Goal: Task Accomplishment & Management: Use online tool/utility

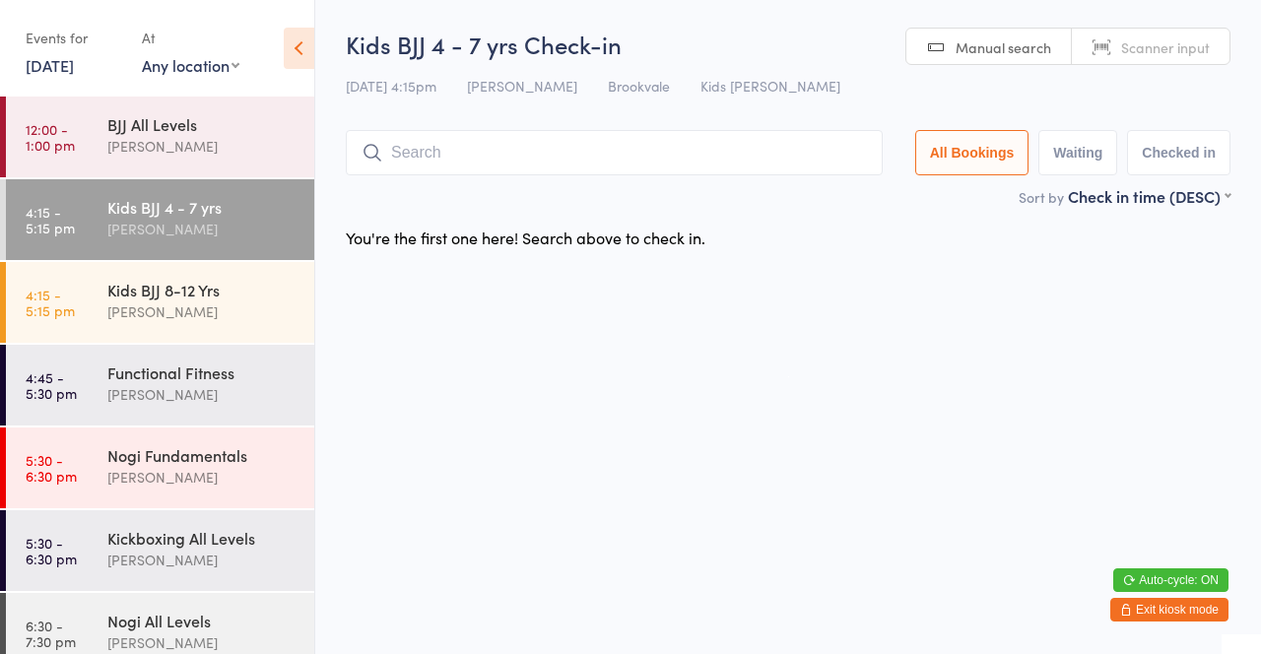
click at [609, 154] on input "search" at bounding box center [614, 152] width 537 height 45
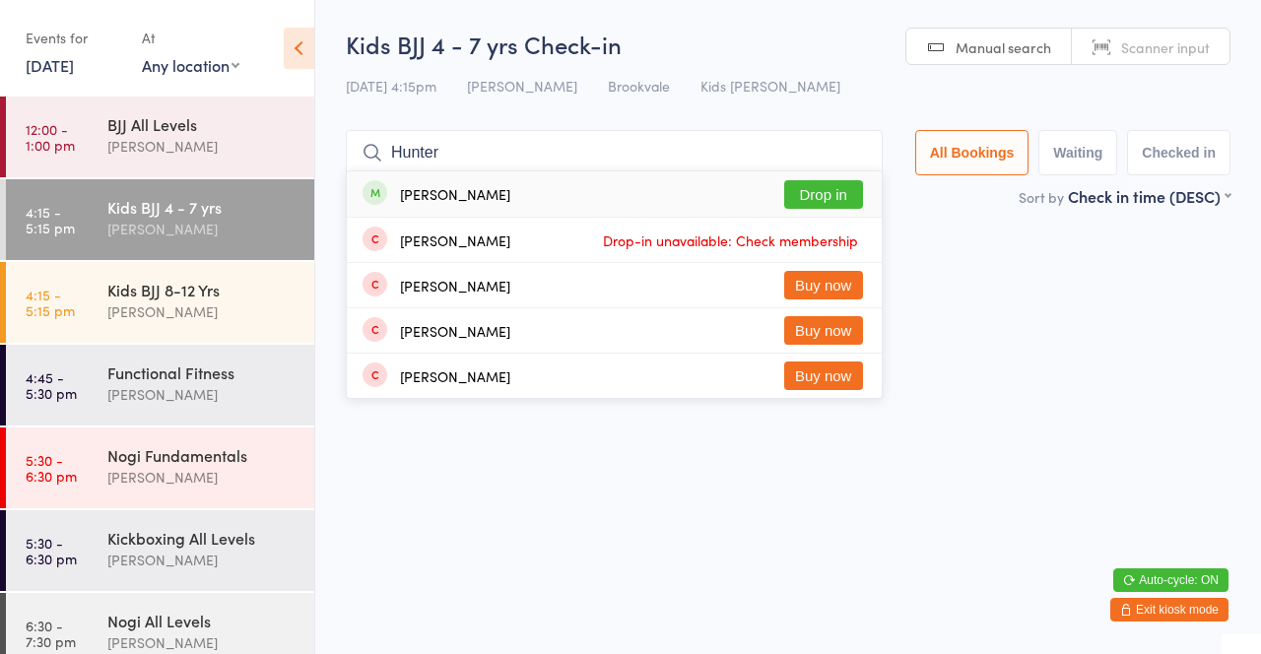
type input "Hunter"
click at [843, 201] on button "Drop in" at bounding box center [823, 194] width 79 height 29
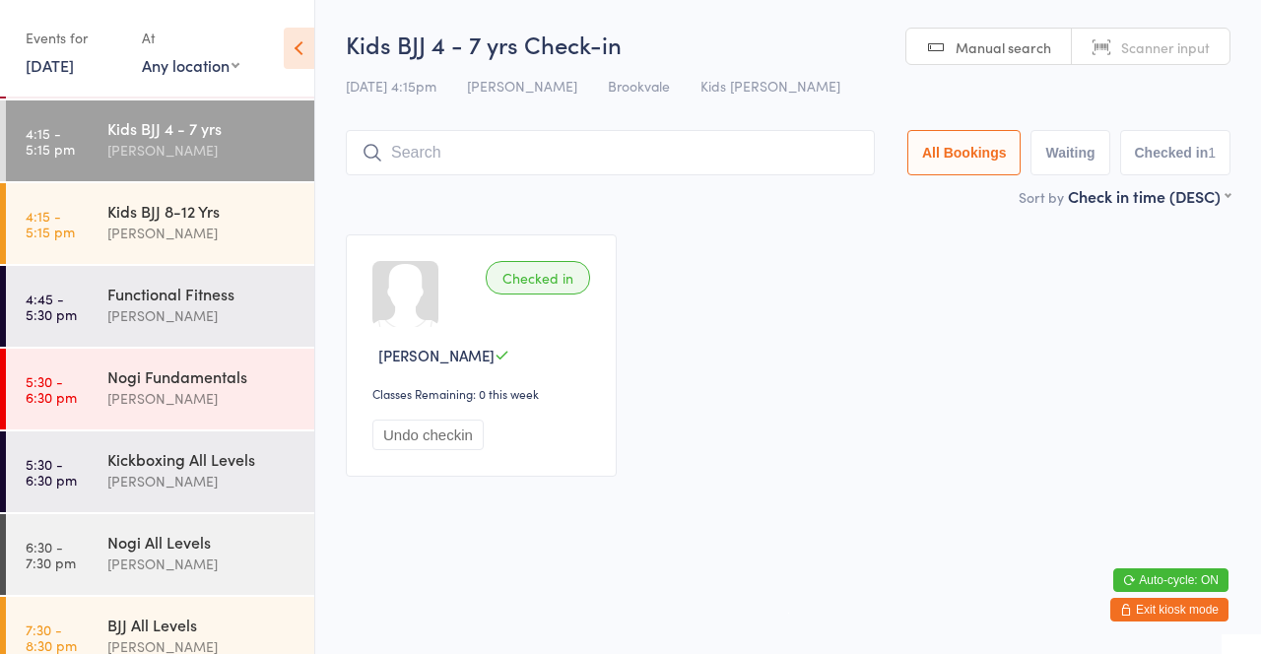
scroll to position [78, 0]
click at [230, 228] on div "[PERSON_NAME]" at bounding box center [202, 234] width 190 height 23
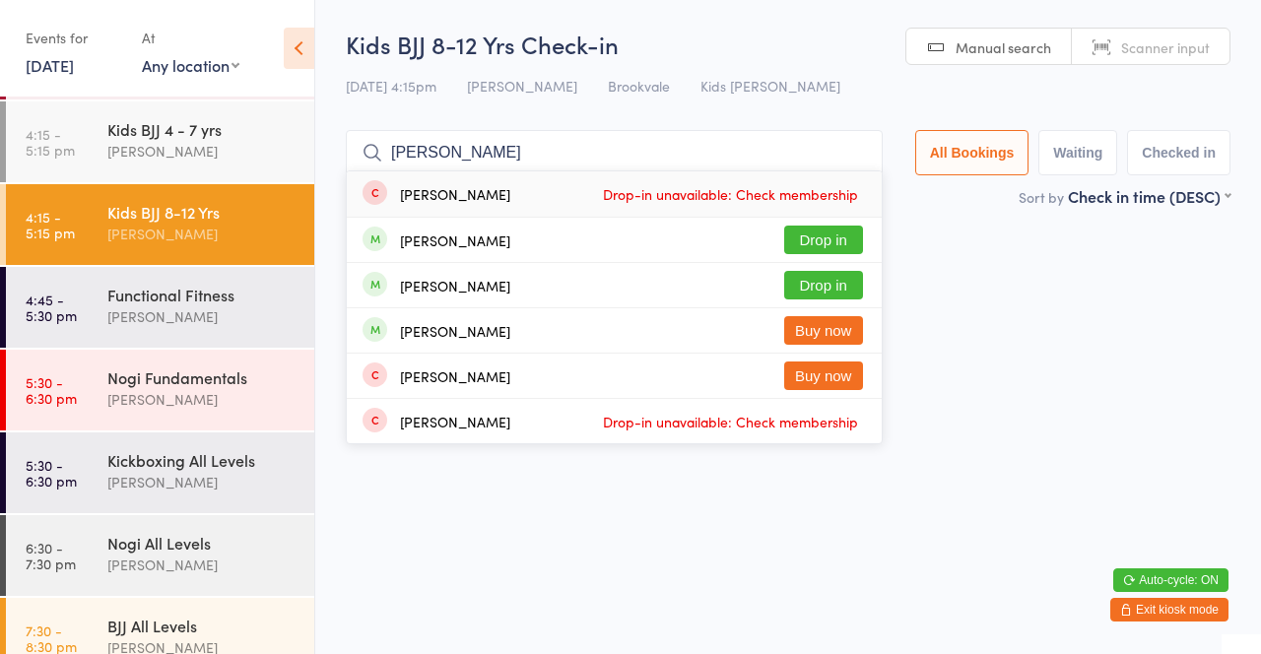
type input "Kai"
click at [856, 237] on button "Drop in" at bounding box center [823, 240] width 79 height 29
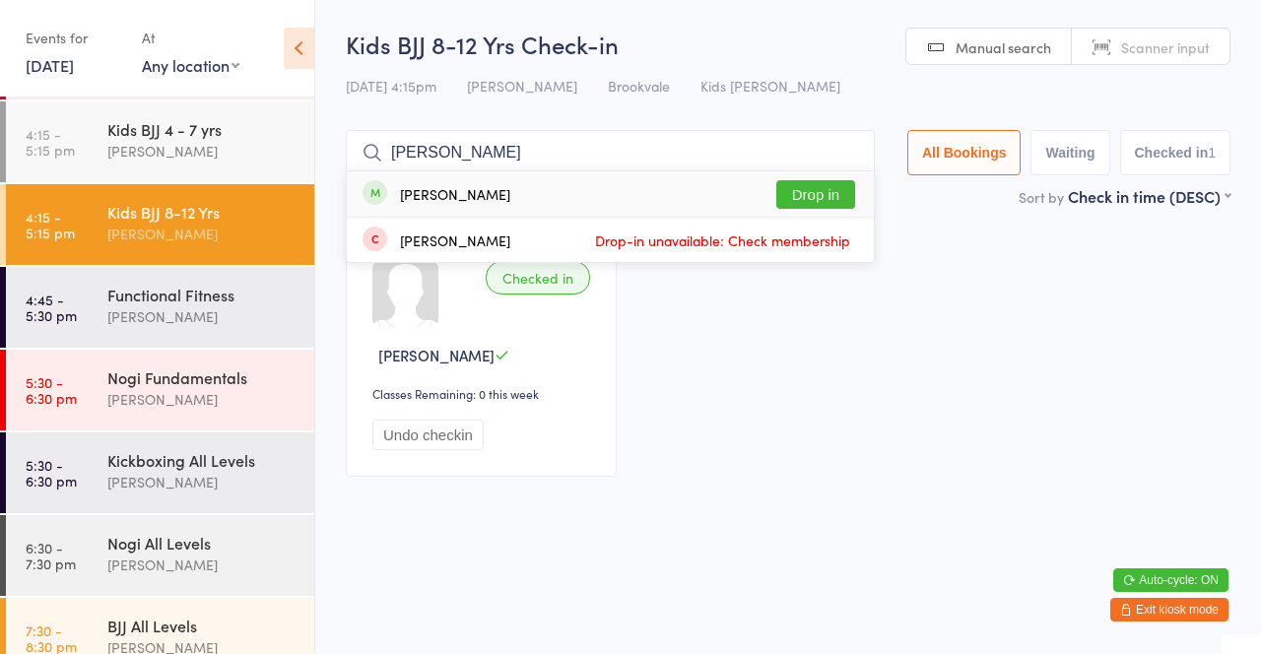
type input "[PERSON_NAME]"
click at [841, 198] on button "Drop in" at bounding box center [815, 194] width 79 height 29
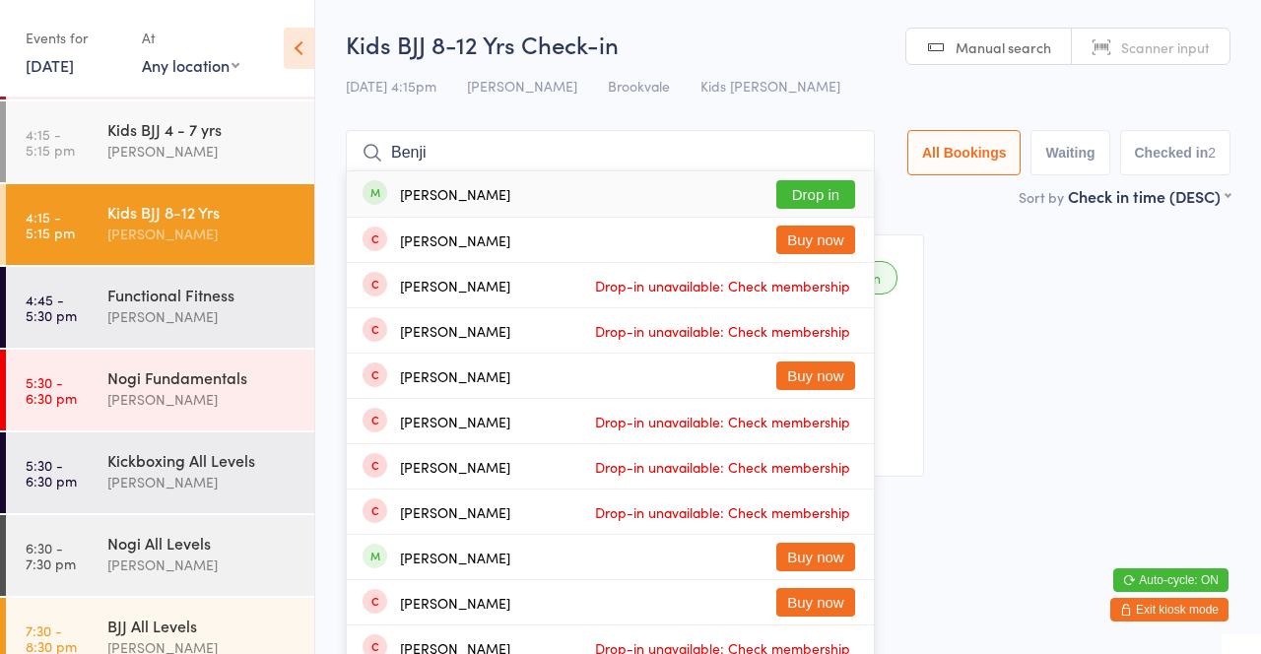
type input "Benji"
click at [834, 197] on button "Drop in" at bounding box center [815, 194] width 79 height 29
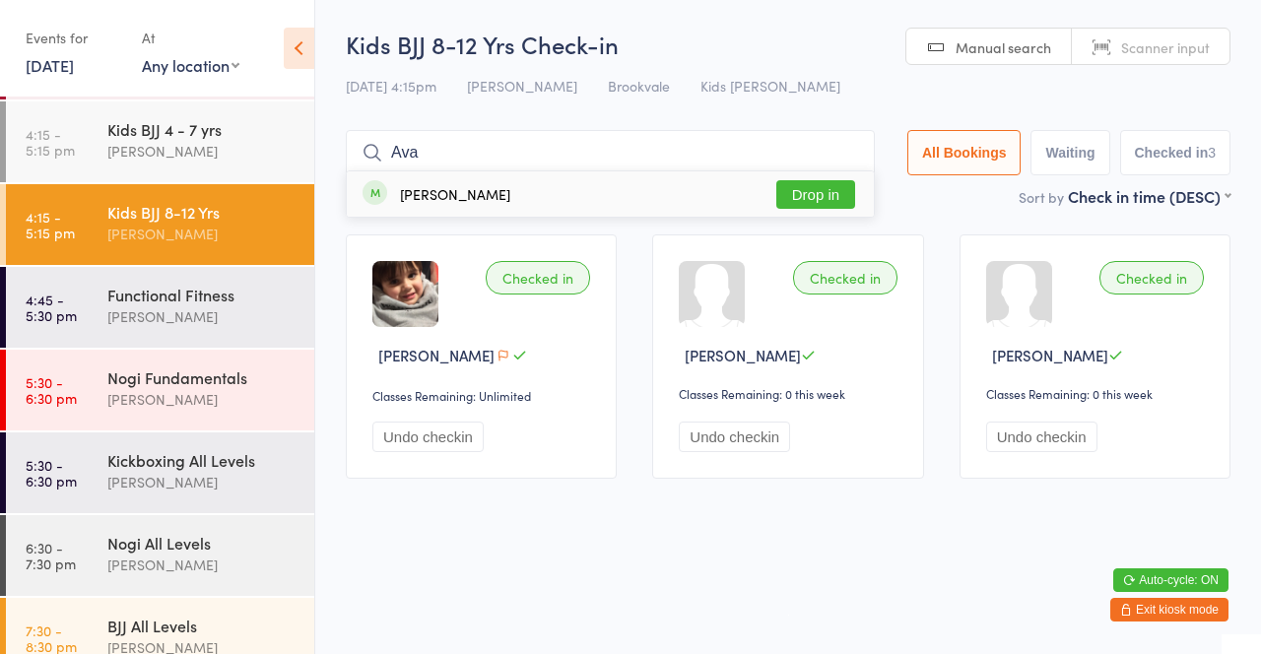
type input "Ava"
click at [854, 180] on button "Drop in" at bounding box center [815, 194] width 79 height 29
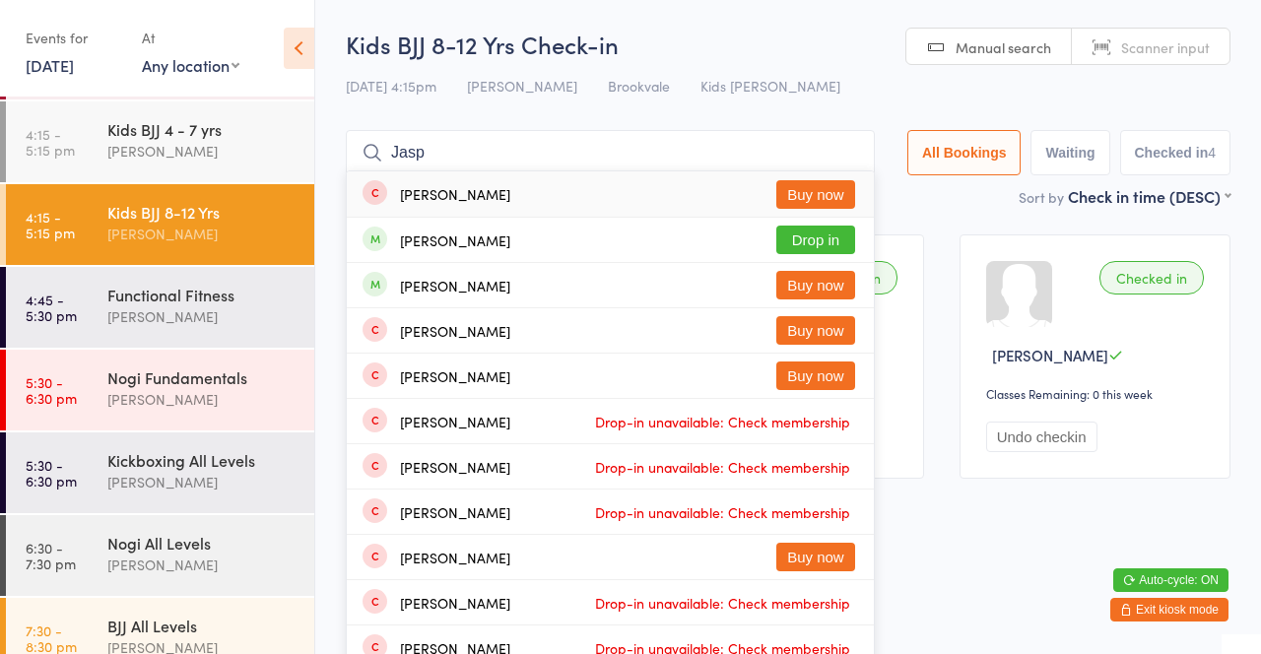
type input "Jasp"
click at [833, 249] on button "Drop in" at bounding box center [815, 240] width 79 height 29
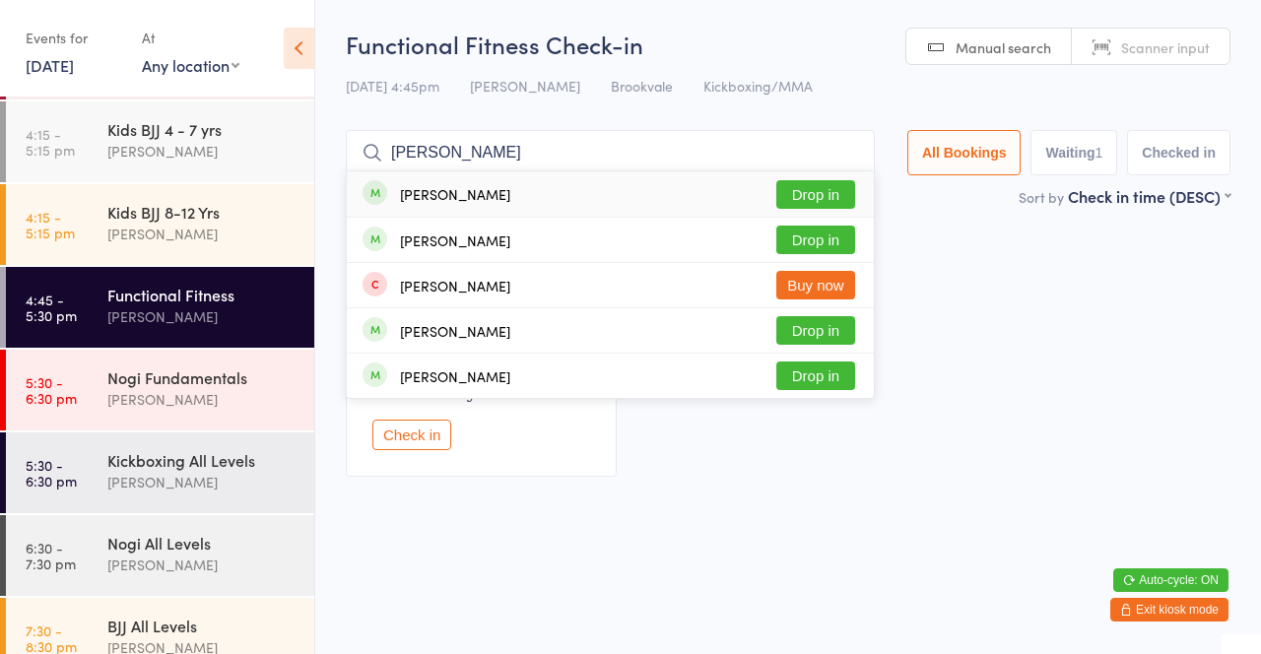
type input "Sam p"
click at [846, 247] on button "Drop in" at bounding box center [815, 240] width 79 height 29
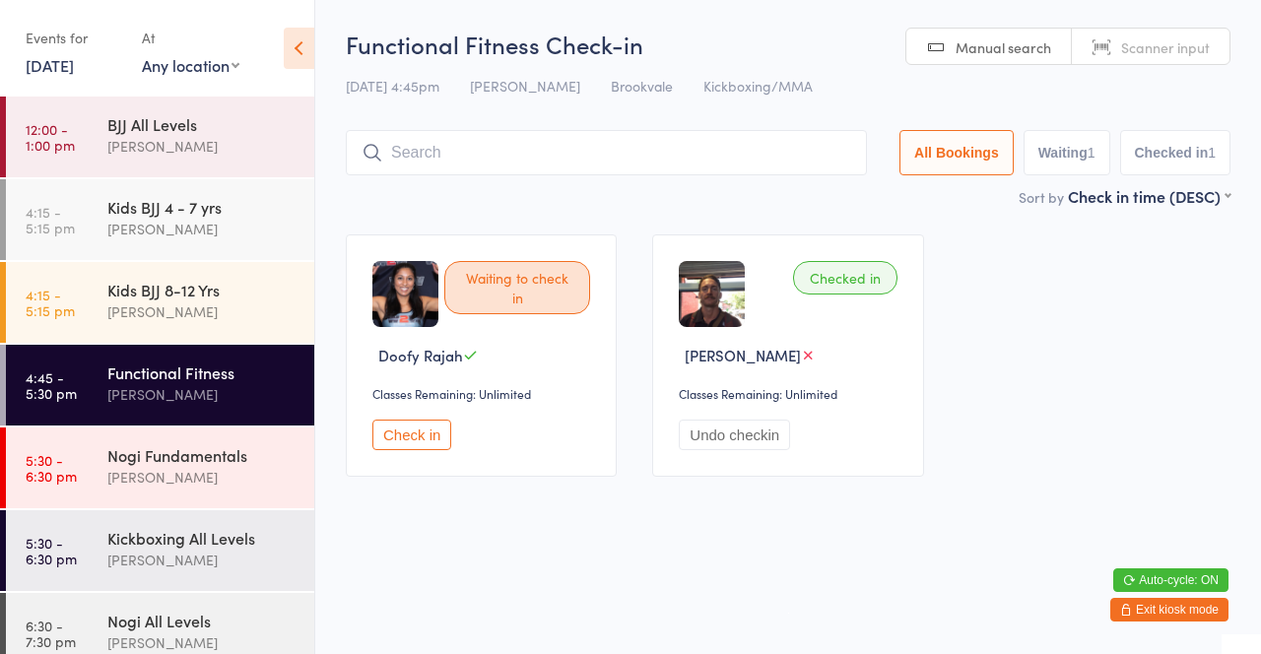
scroll to position [104, 0]
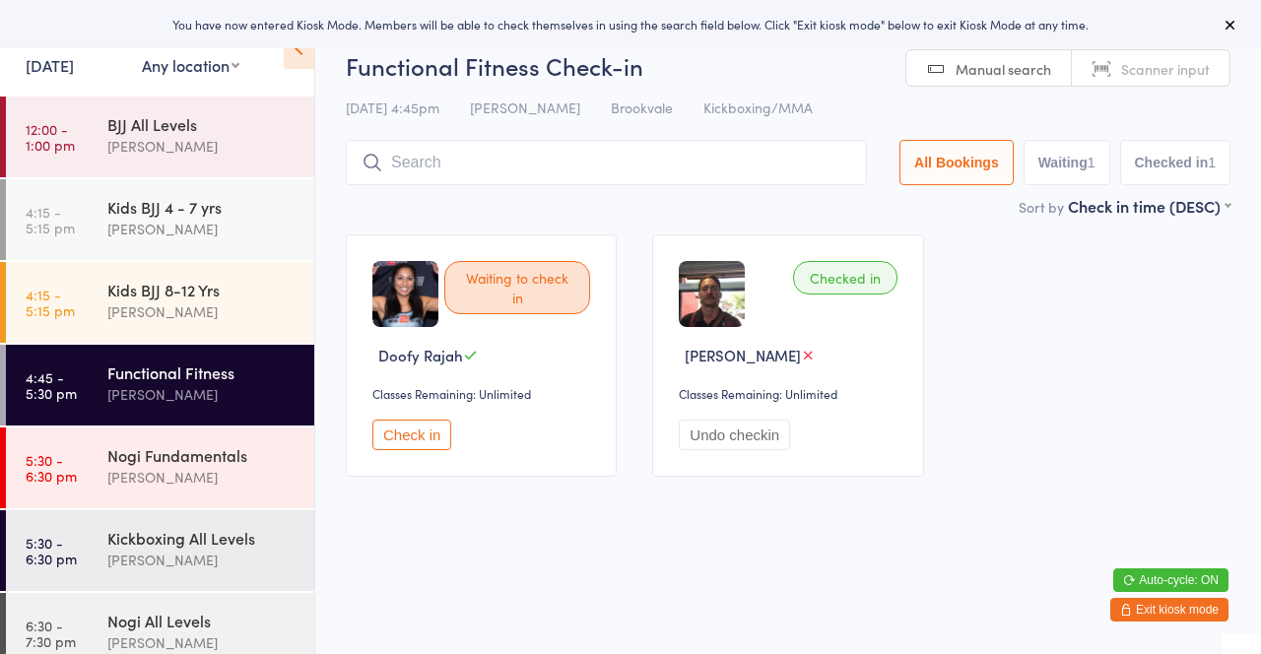
click at [417, 431] on button "Check in" at bounding box center [411, 435] width 79 height 31
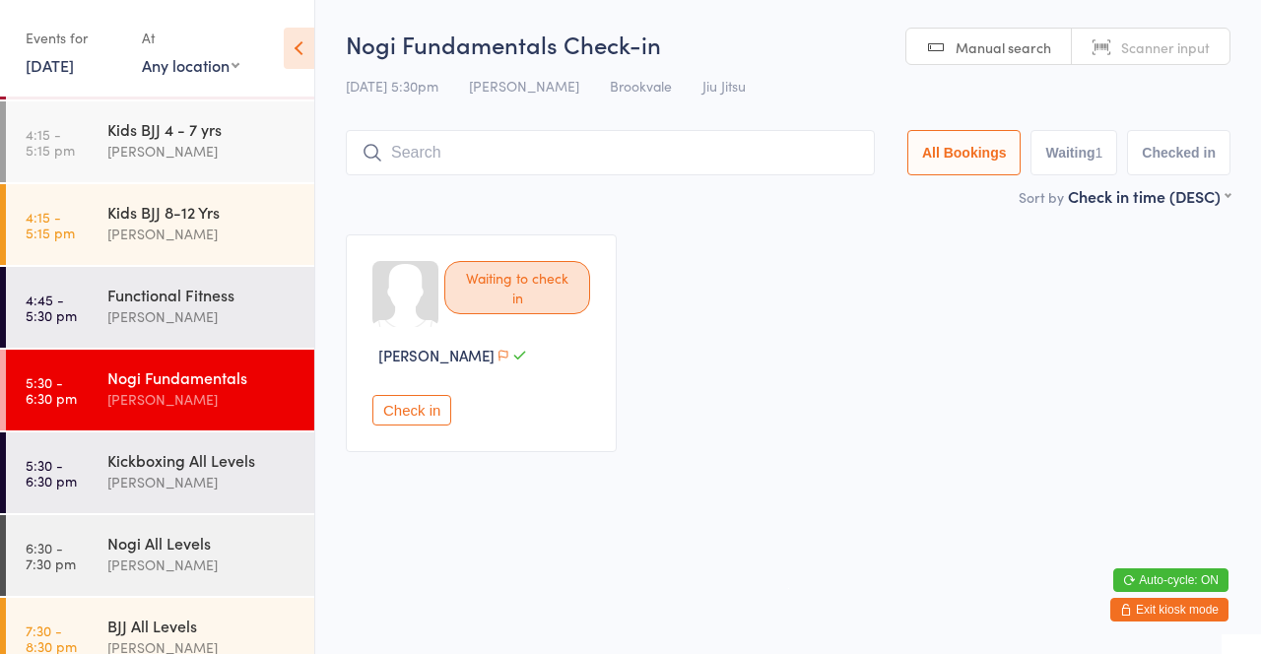
scroll to position [104, 0]
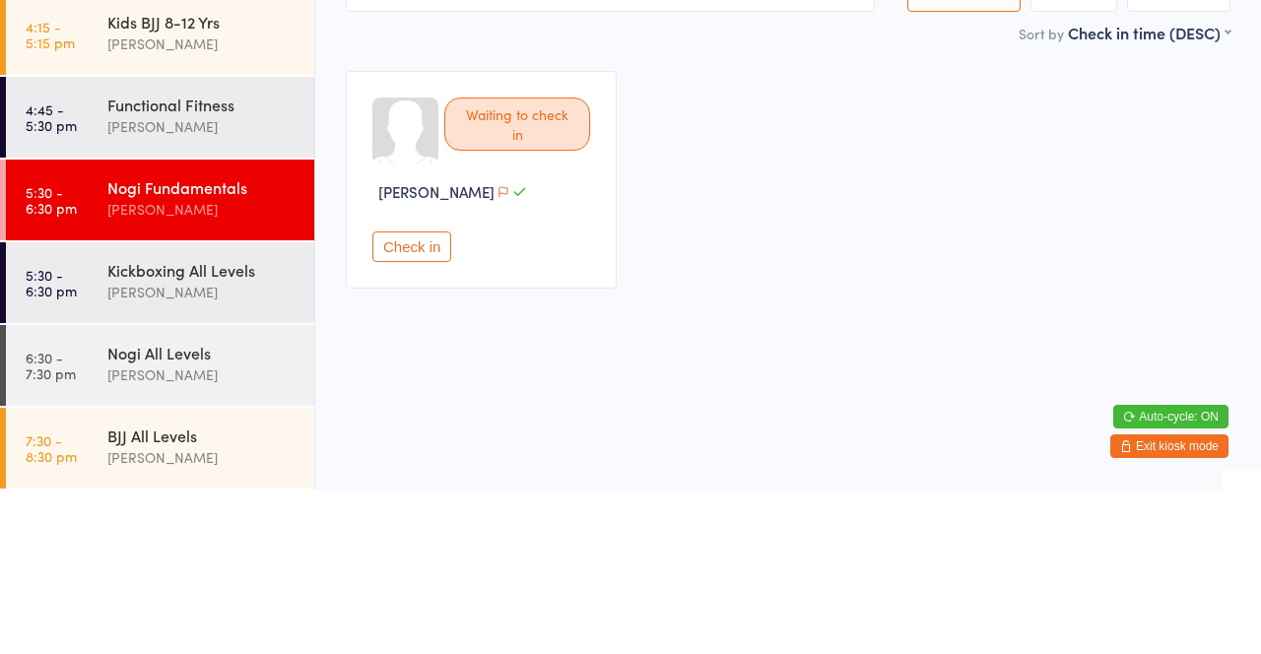
click at [132, 279] on div "[PERSON_NAME]" at bounding box center [202, 290] width 190 height 23
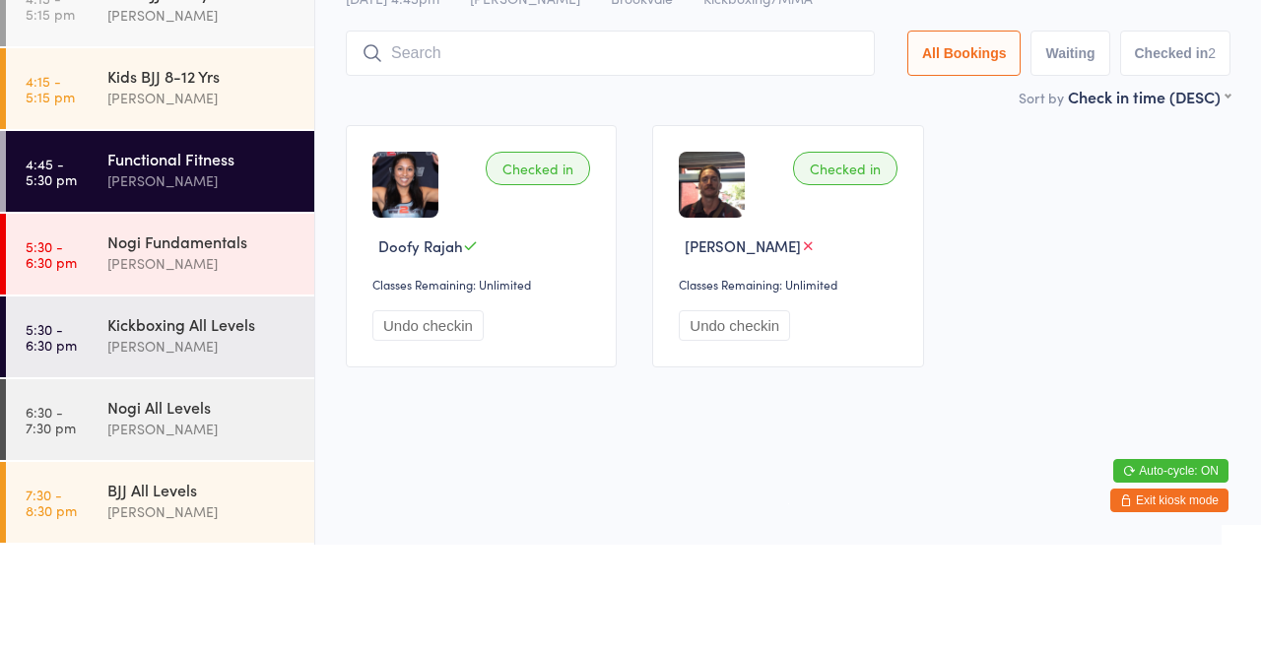
click at [398, 163] on input "search" at bounding box center [610, 162] width 529 height 45
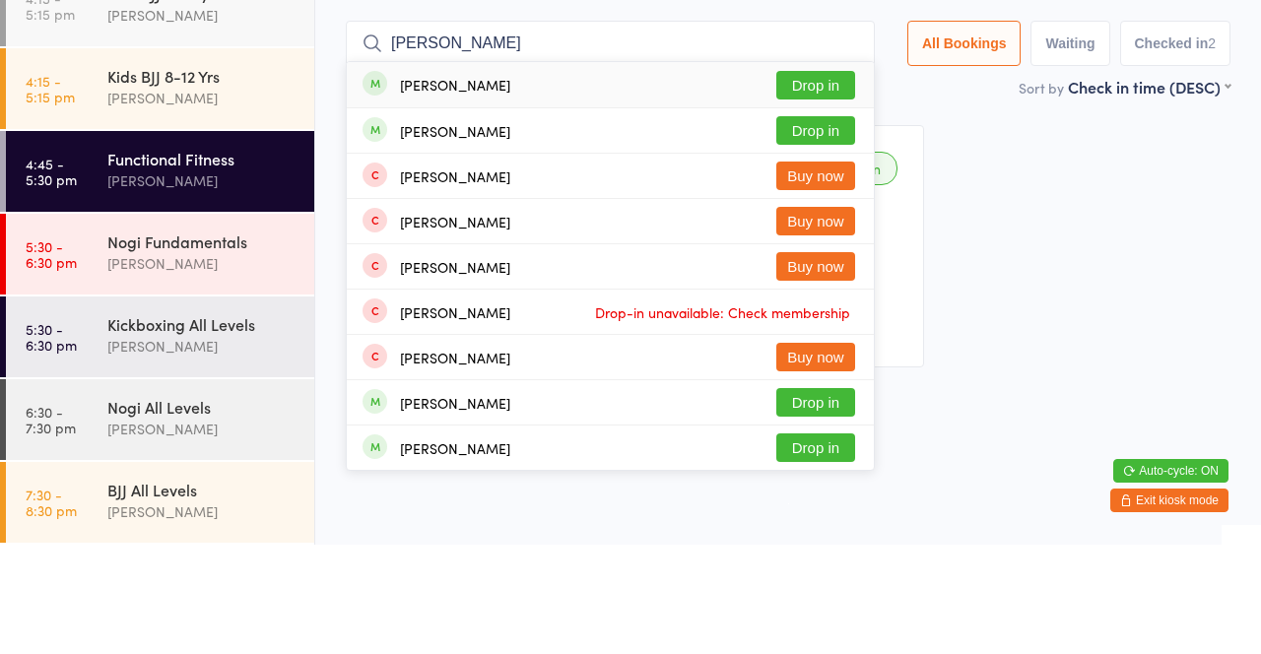
type input "Michael th"
click at [801, 201] on button "Drop in" at bounding box center [815, 194] width 79 height 29
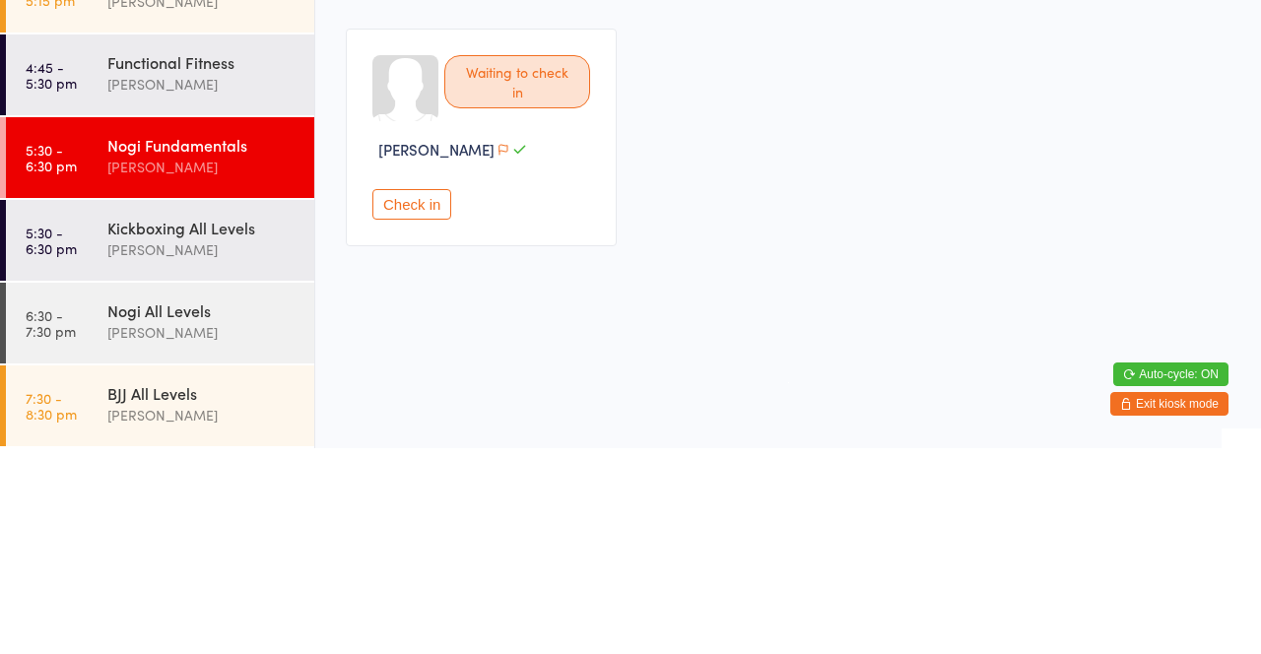
click at [242, 468] on div "Kickboxing All Levels Mick McSevney" at bounding box center [210, 445] width 207 height 78
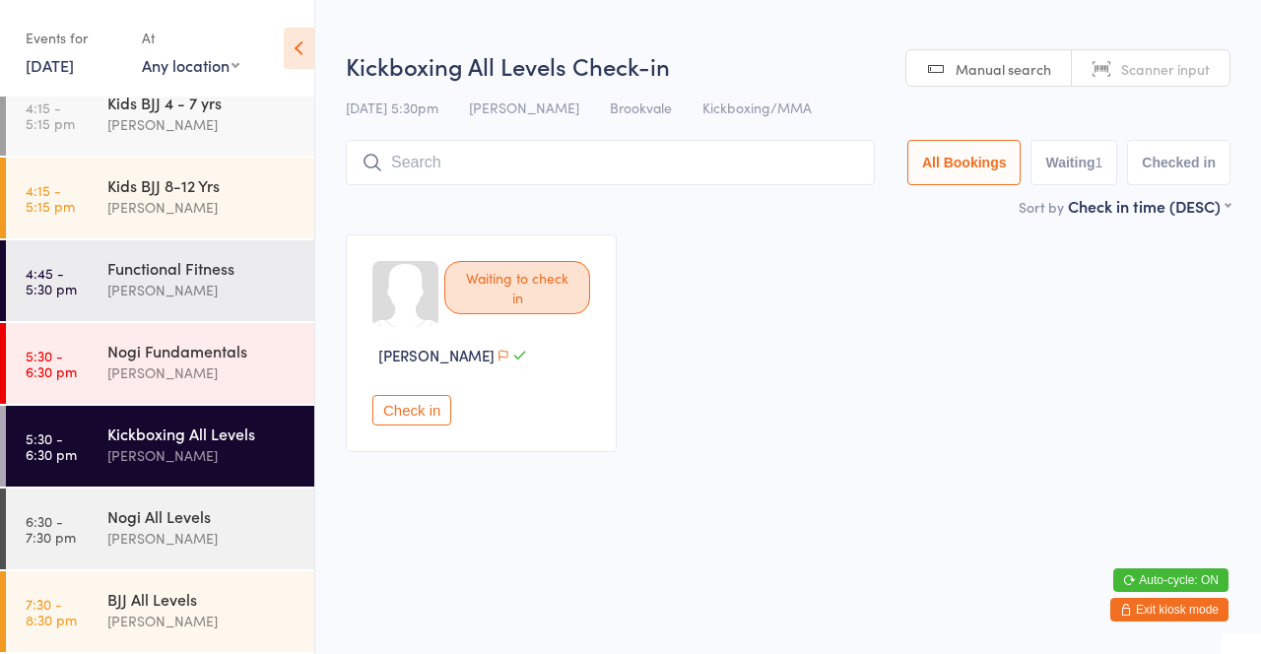
click at [554, 163] on input "search" at bounding box center [610, 162] width 529 height 45
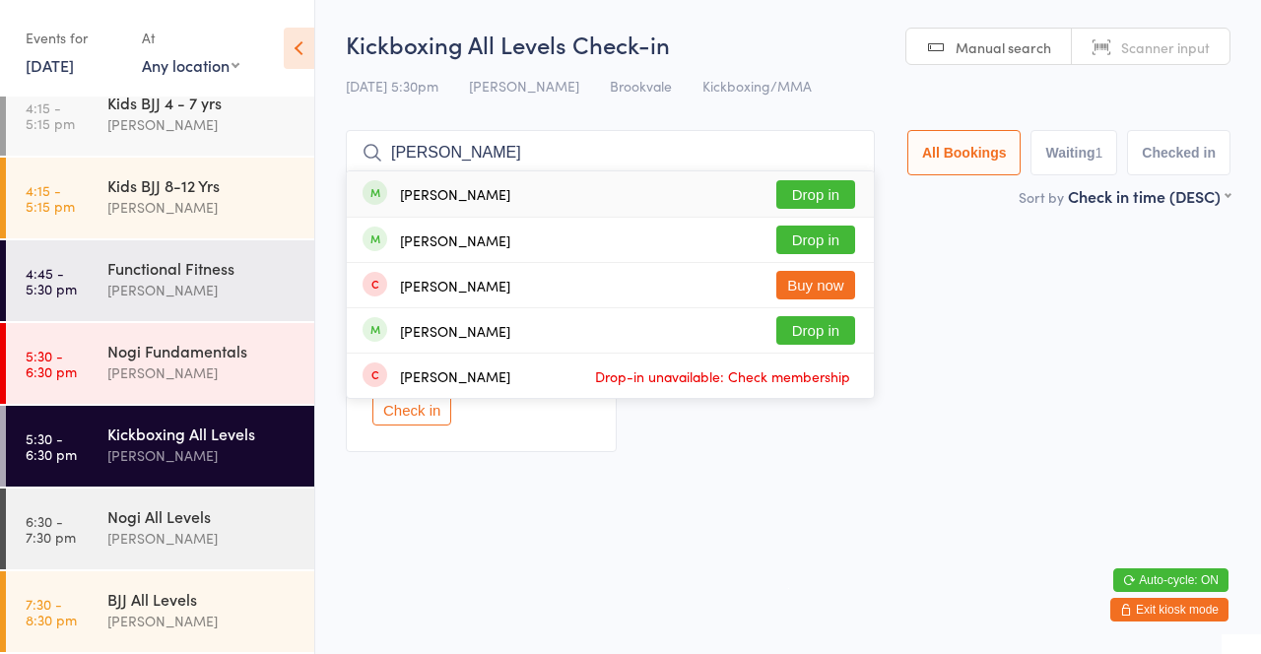
type input "Simone"
click at [842, 251] on button "Drop in" at bounding box center [815, 240] width 79 height 29
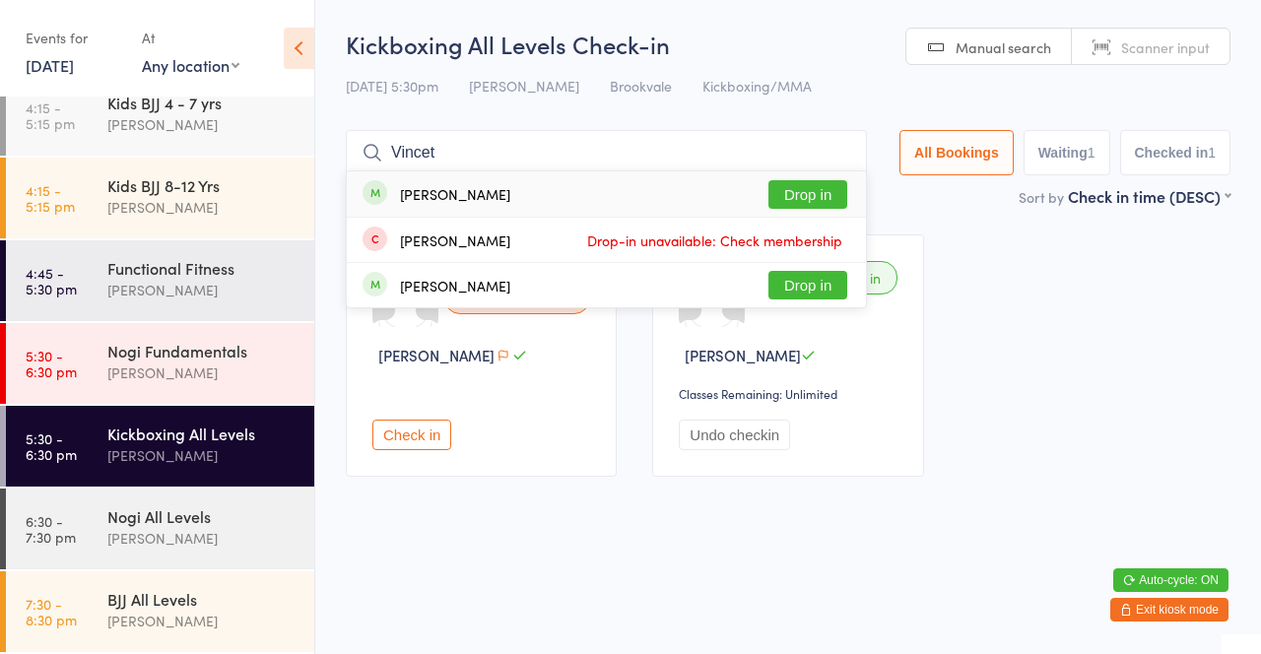
type input "Vincet"
click at [815, 194] on button "Drop in" at bounding box center [807, 194] width 79 height 29
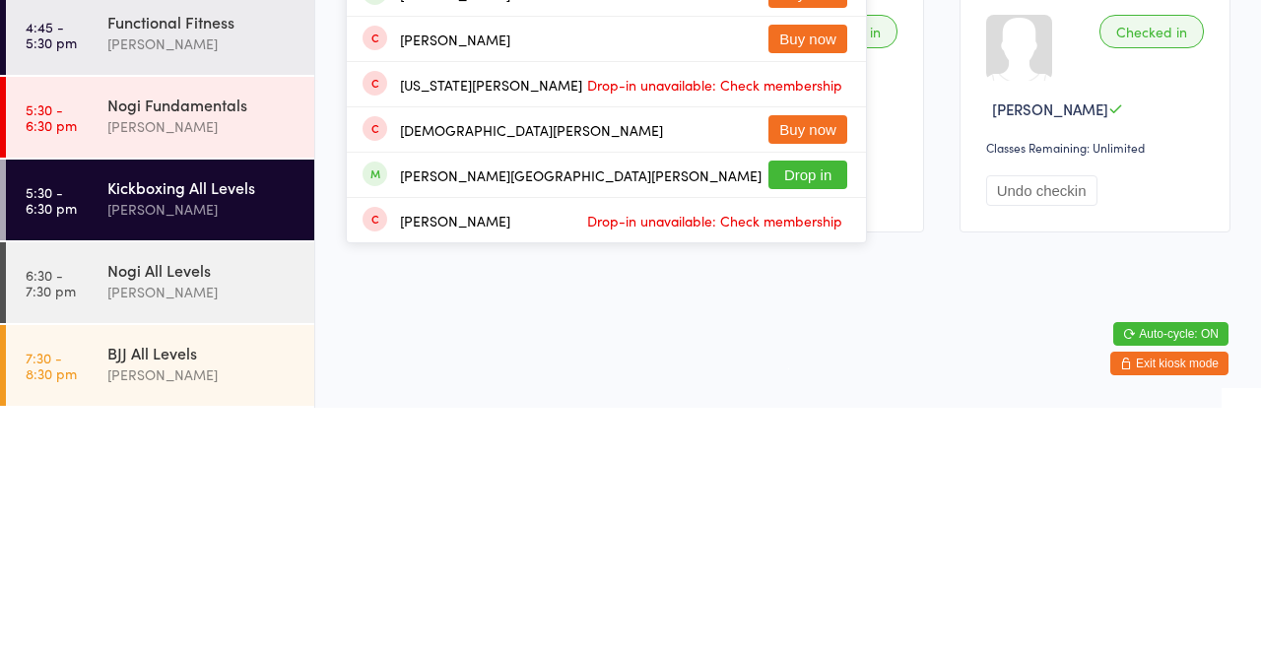
type input "Georg"
click at [819, 421] on button "Drop in" at bounding box center [807, 421] width 79 height 29
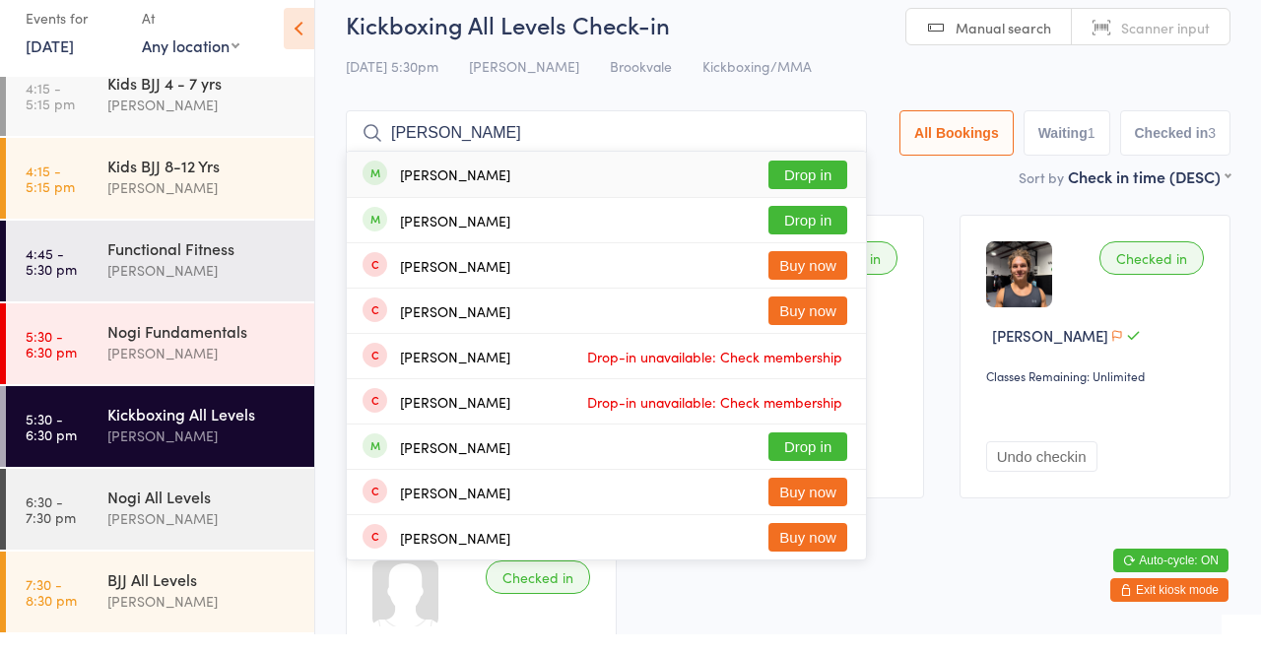
type input "[PERSON_NAME]"
click at [804, 266] on div "Lucas Combes Buy now" at bounding box center [606, 285] width 519 height 44
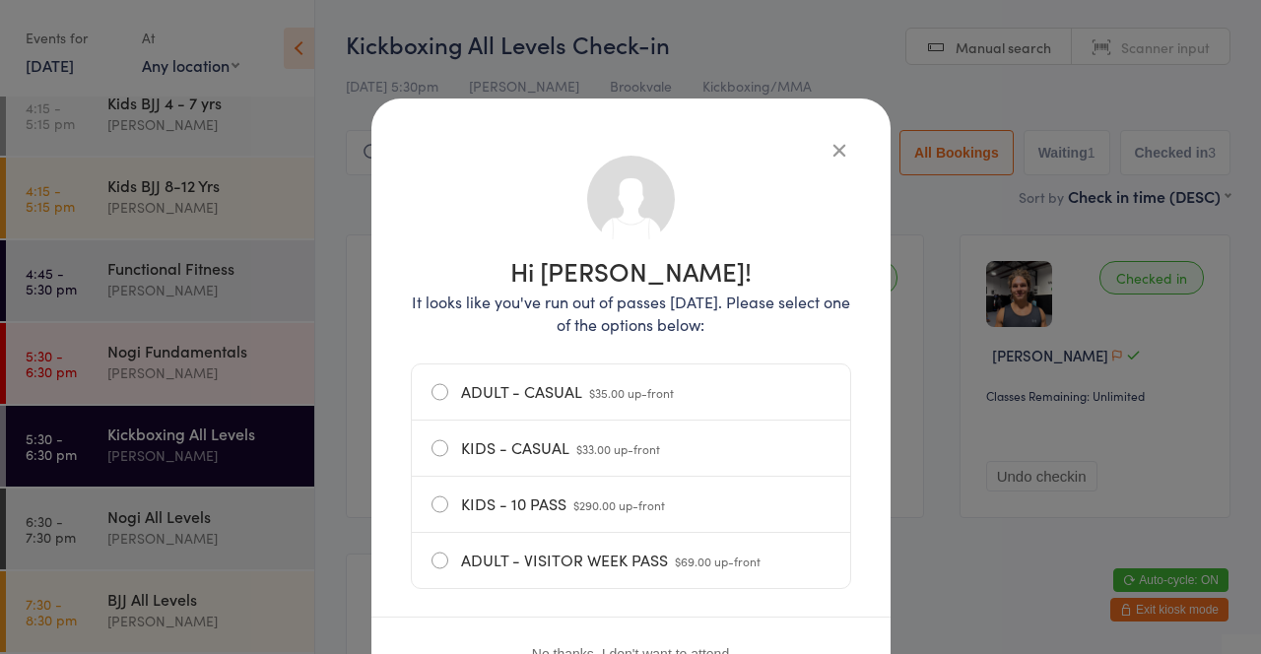
click at [830, 145] on icon "button" at bounding box center [839, 150] width 22 height 22
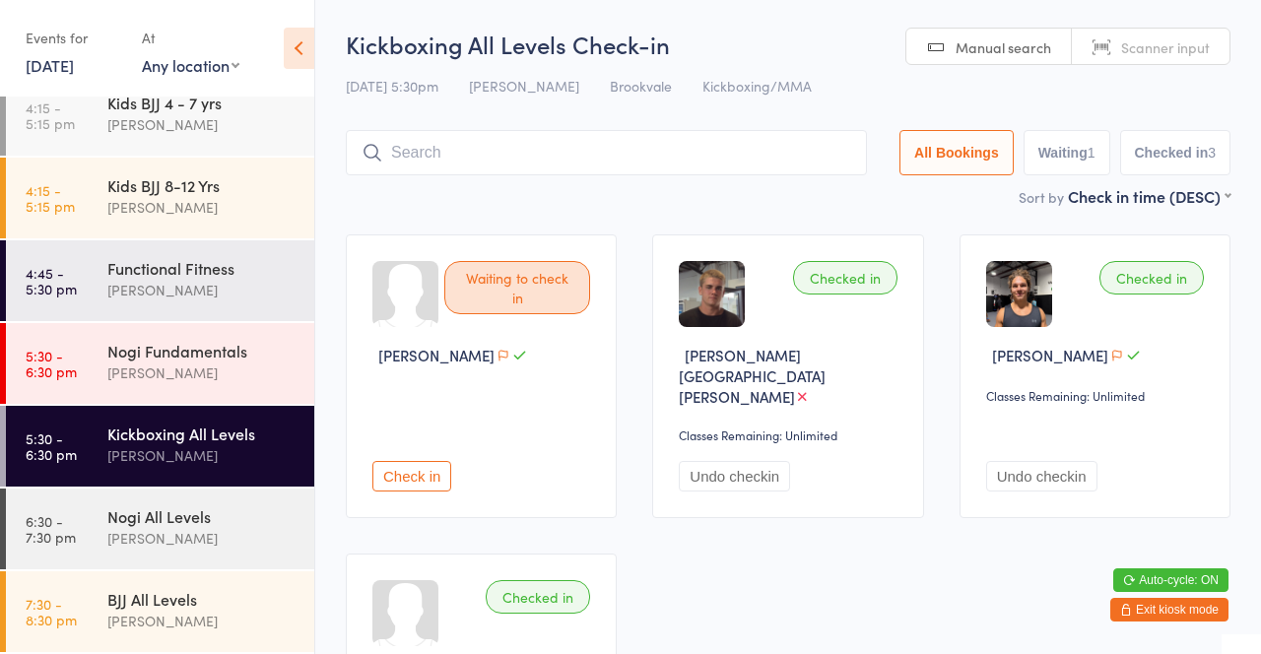
click at [562, 158] on input "search" at bounding box center [606, 152] width 521 height 45
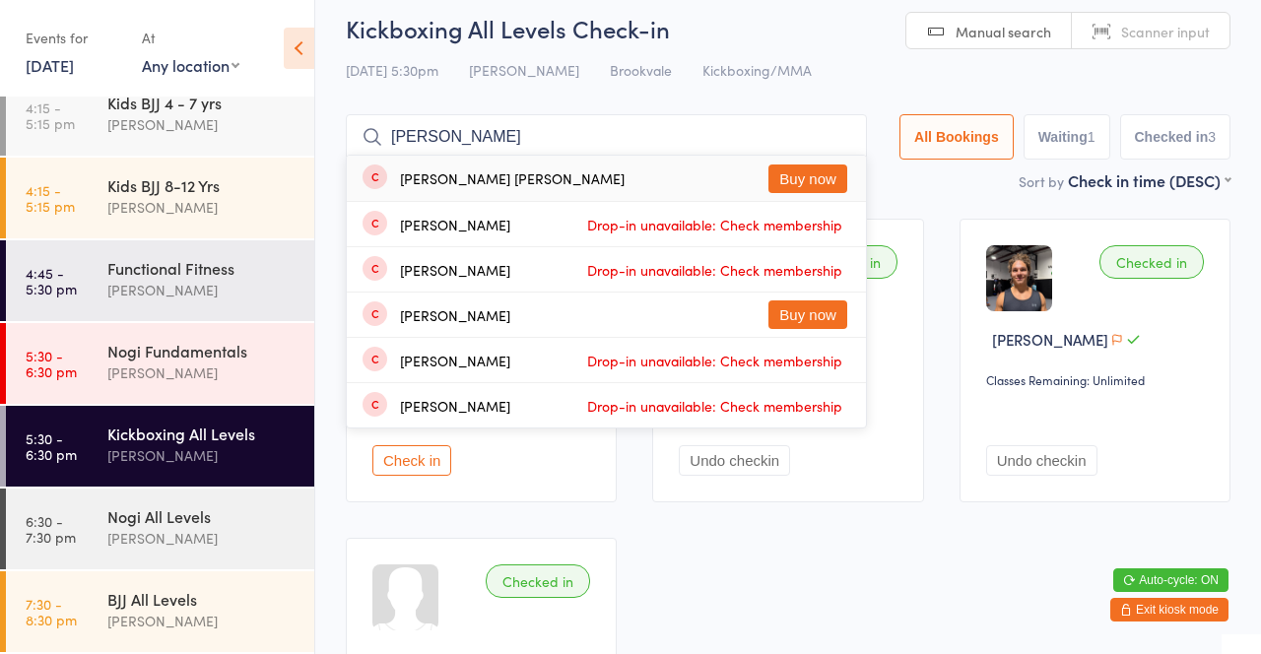
scroll to position [15, 0]
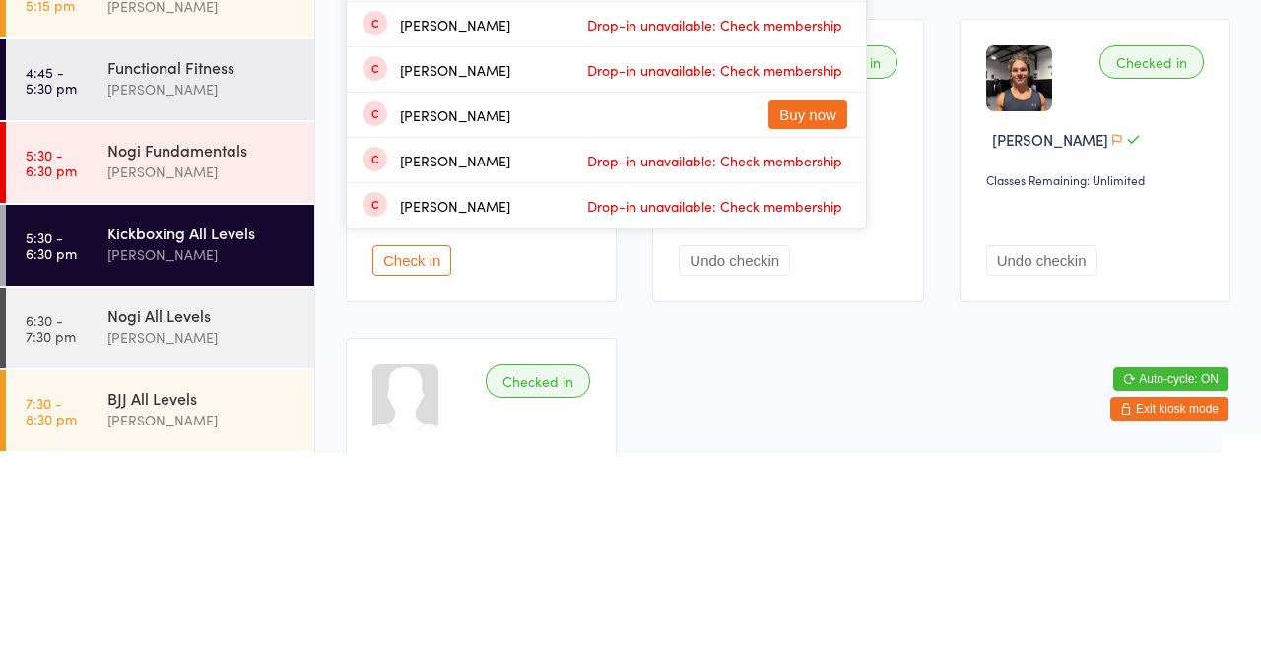
type input "[PERSON_NAME]"
click at [915, 393] on div "Checked in George Sinton hall Classes Remaining: Unlimited Undo checkin" at bounding box center [787, 362] width 271 height 284
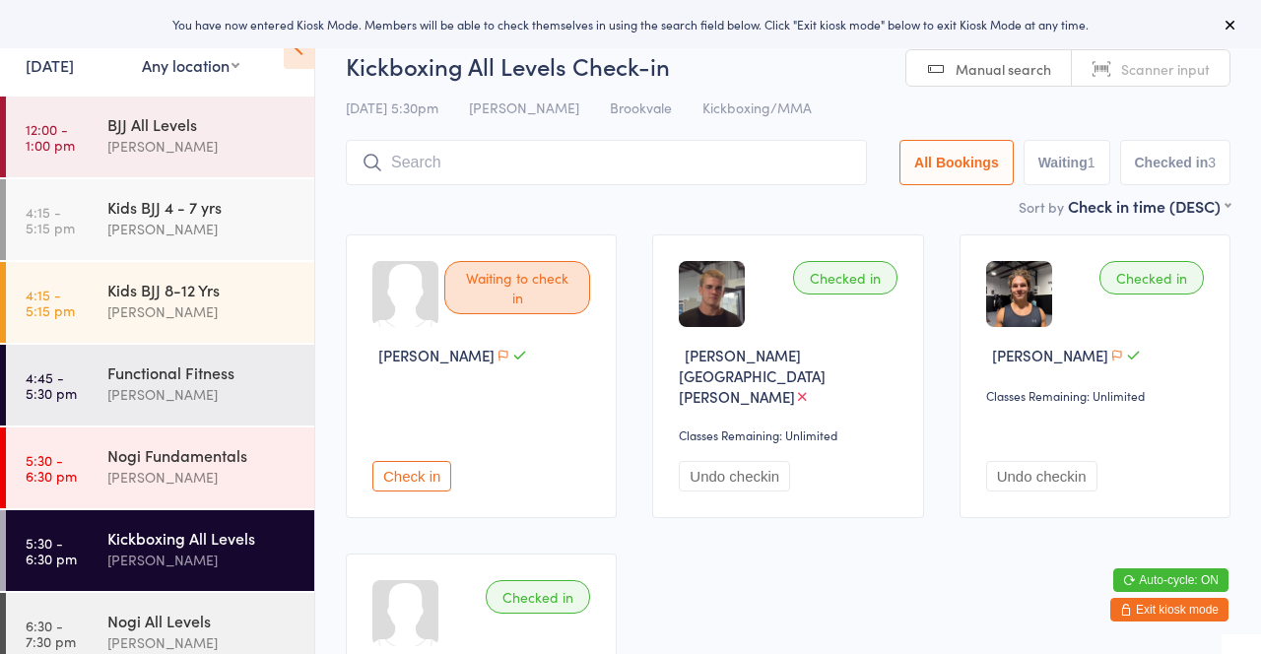
click at [491, 169] on input "search" at bounding box center [606, 162] width 521 height 45
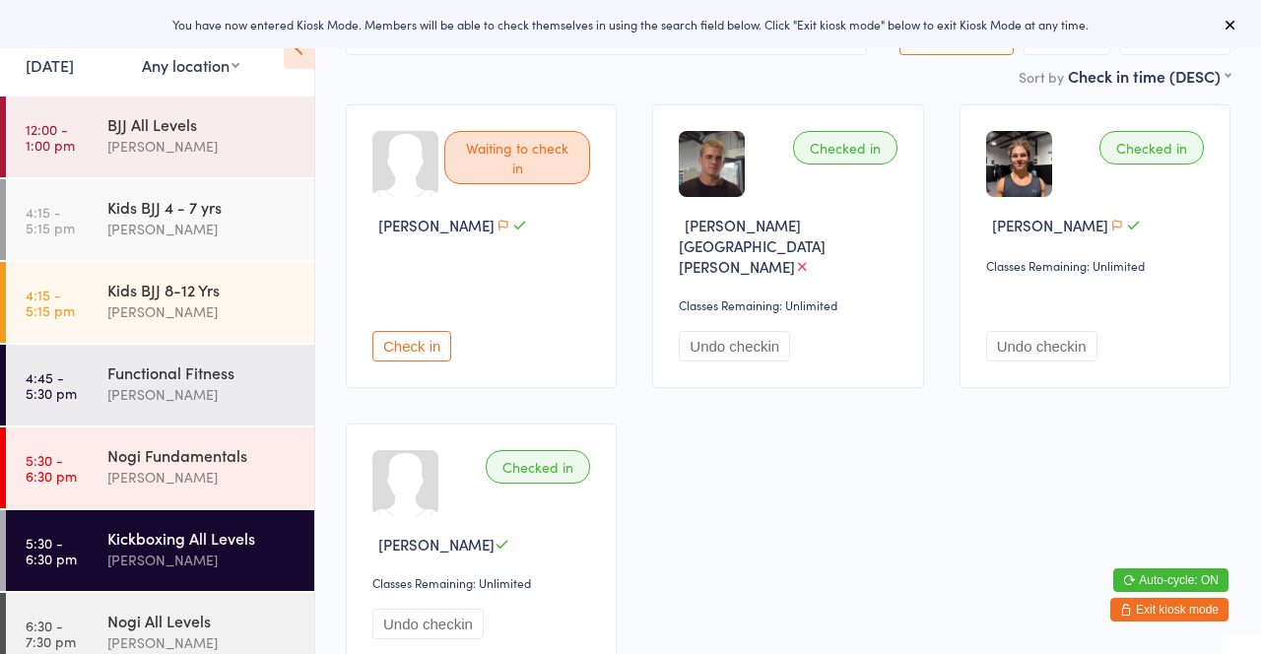
scroll to position [140, 0]
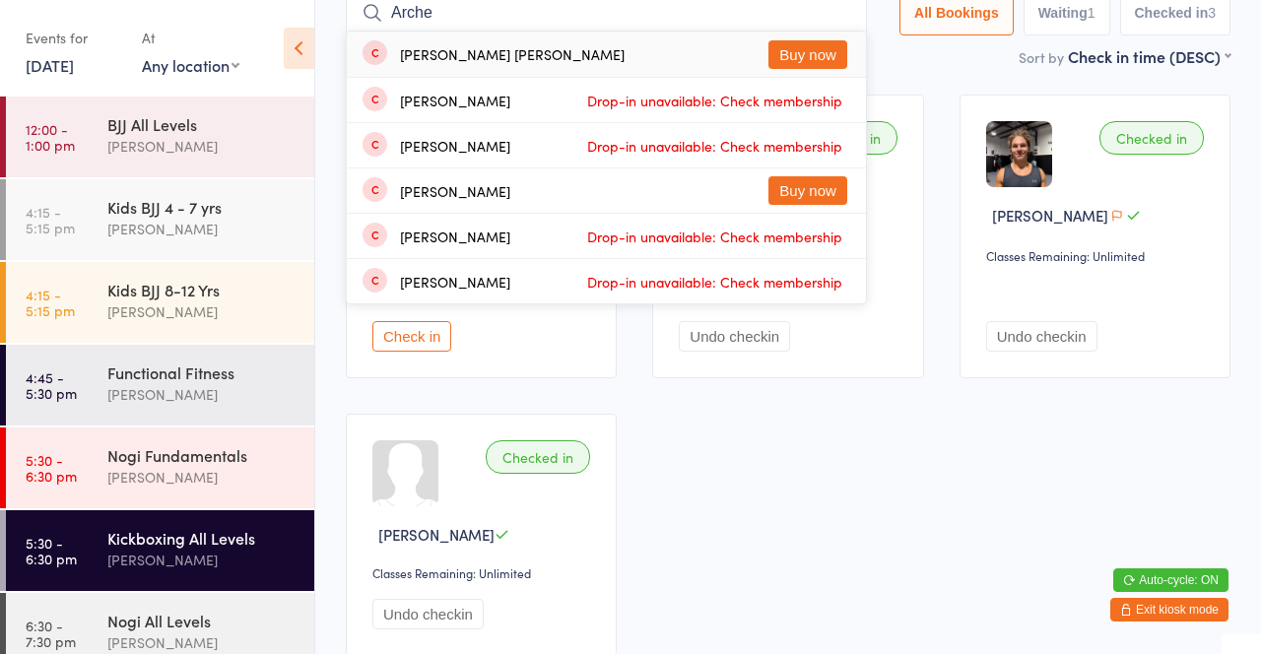
type input "Arch"
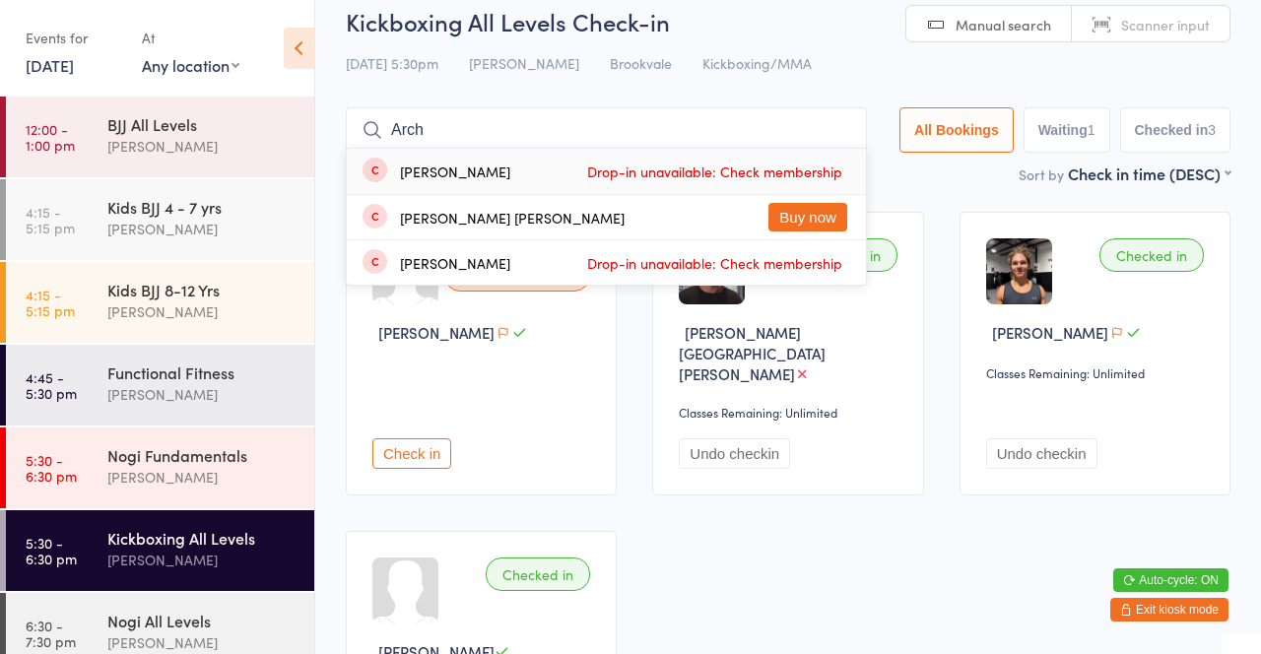
click at [847, 127] on input "Arch" at bounding box center [606, 129] width 521 height 45
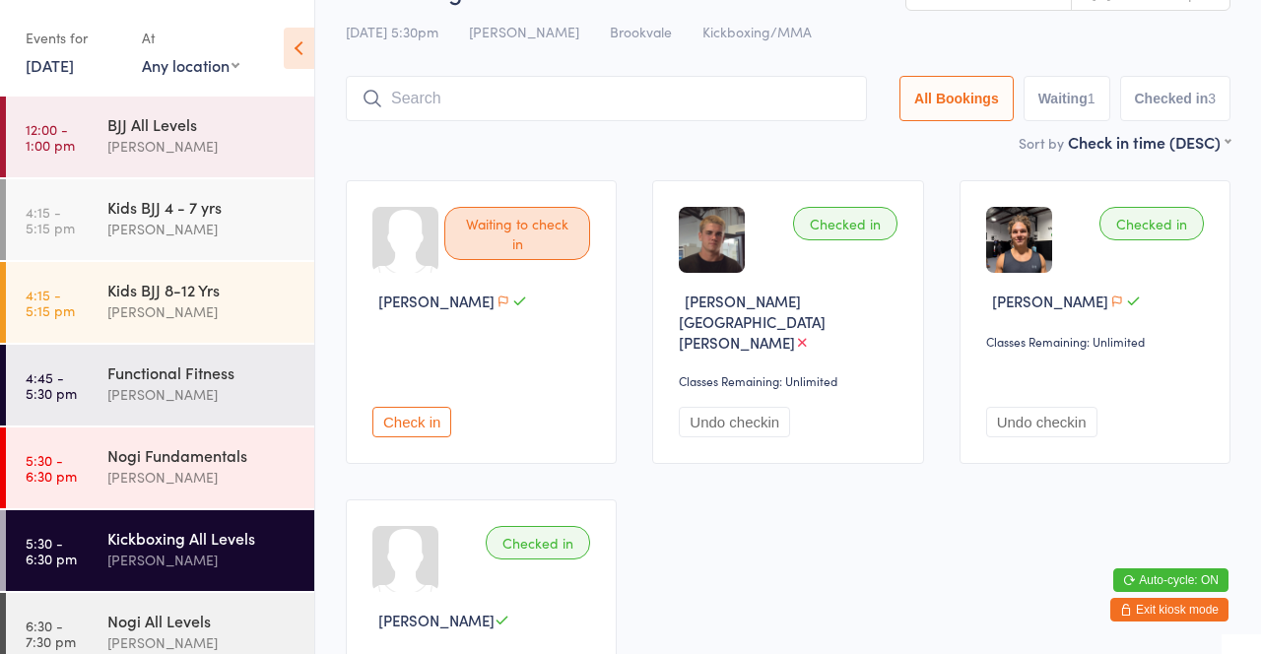
scroll to position [46, 0]
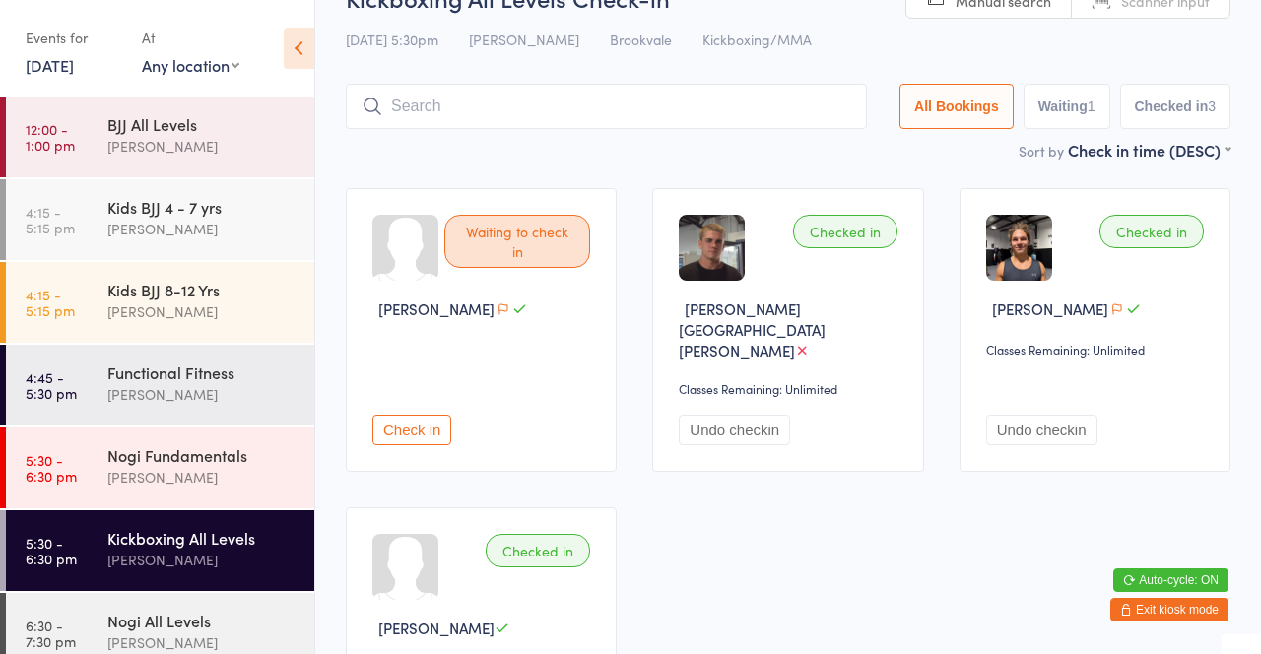
click at [133, 234] on div "[PERSON_NAME]" at bounding box center [202, 229] width 190 height 23
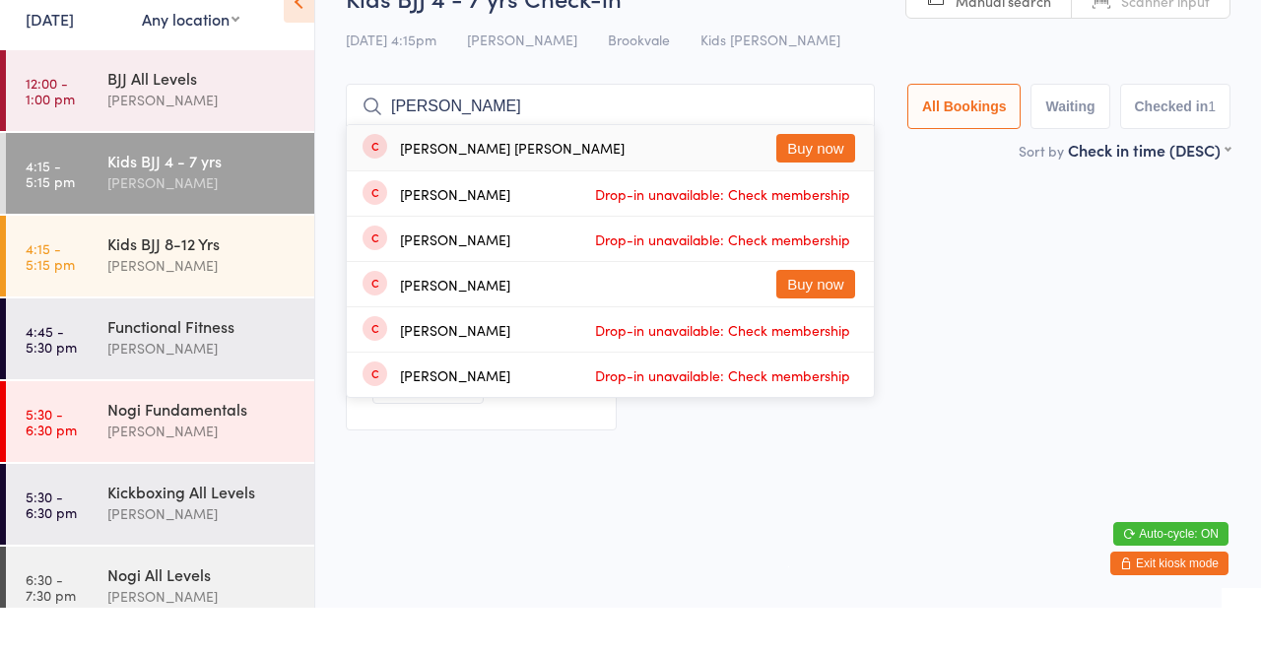
type input "[PERSON_NAME]"
click at [990, 259] on div "Checked in [PERSON_NAME] Classes Remaining: 0 this week Undo checkin" at bounding box center [788, 356] width 920 height 278
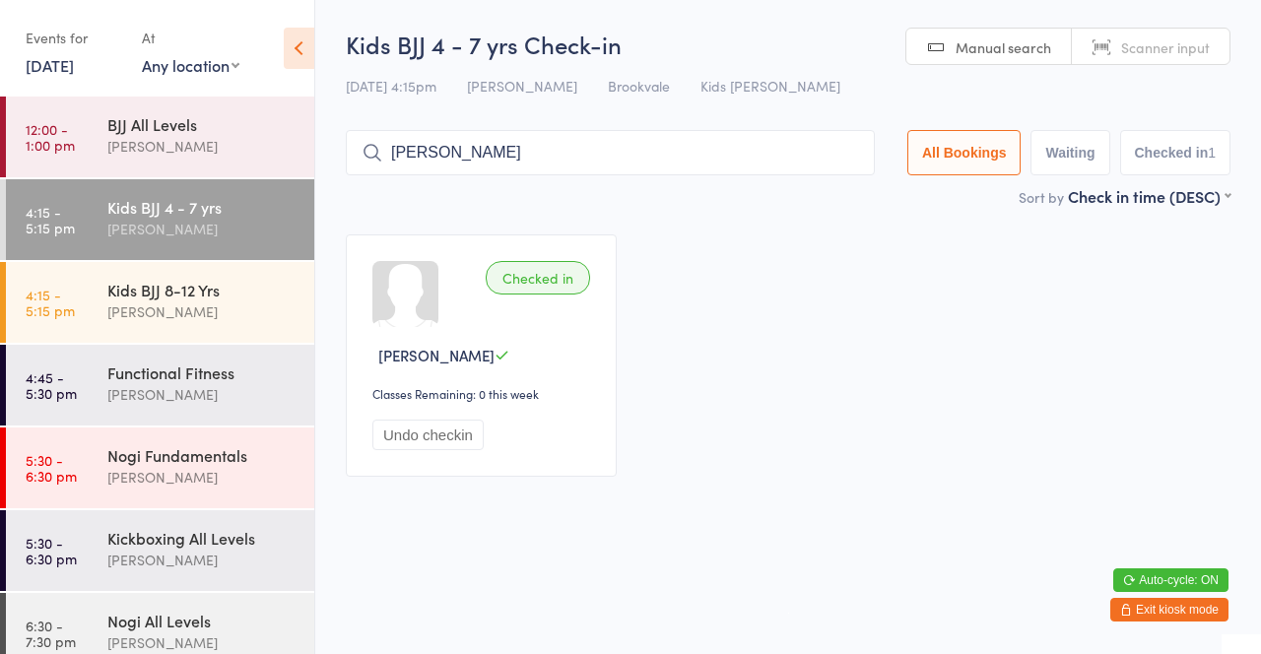
click at [147, 304] on div "[PERSON_NAME]" at bounding box center [202, 311] width 190 height 23
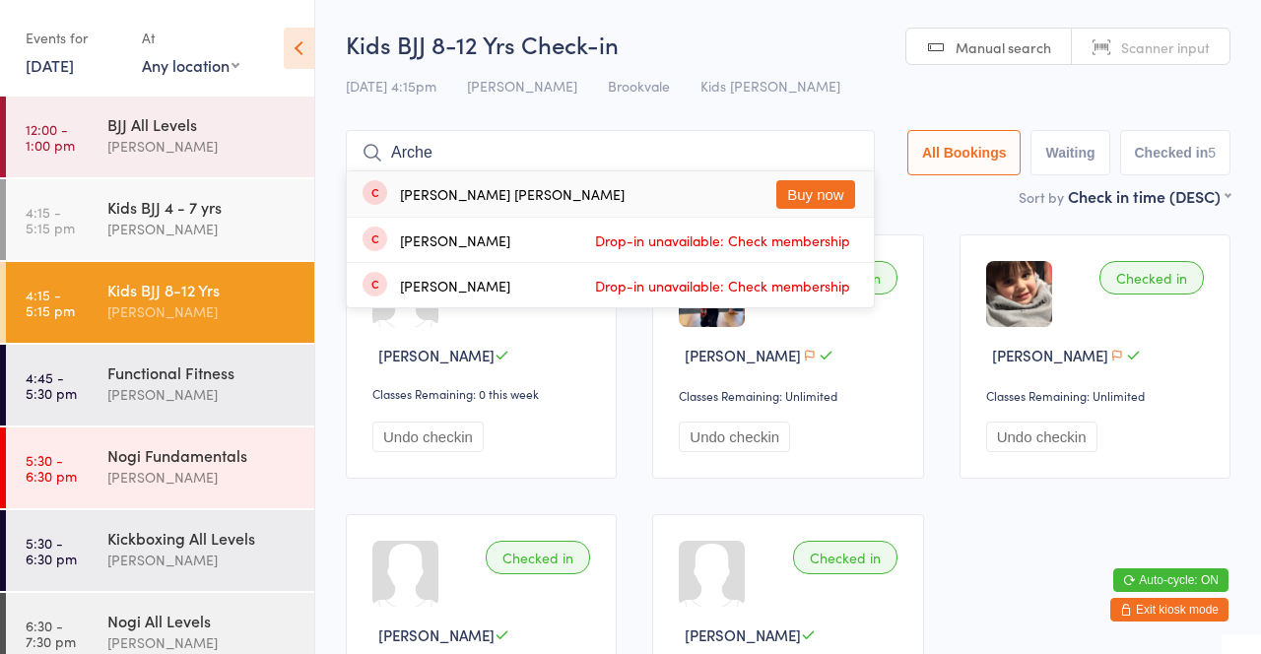
click at [960, 210] on main "Kids BJJ 8-12 Yrs Check-in [DATE] 4:15pm [PERSON_NAME] Brookvale Kids Jiu Jitsu…" at bounding box center [788, 401] width 884 height 747
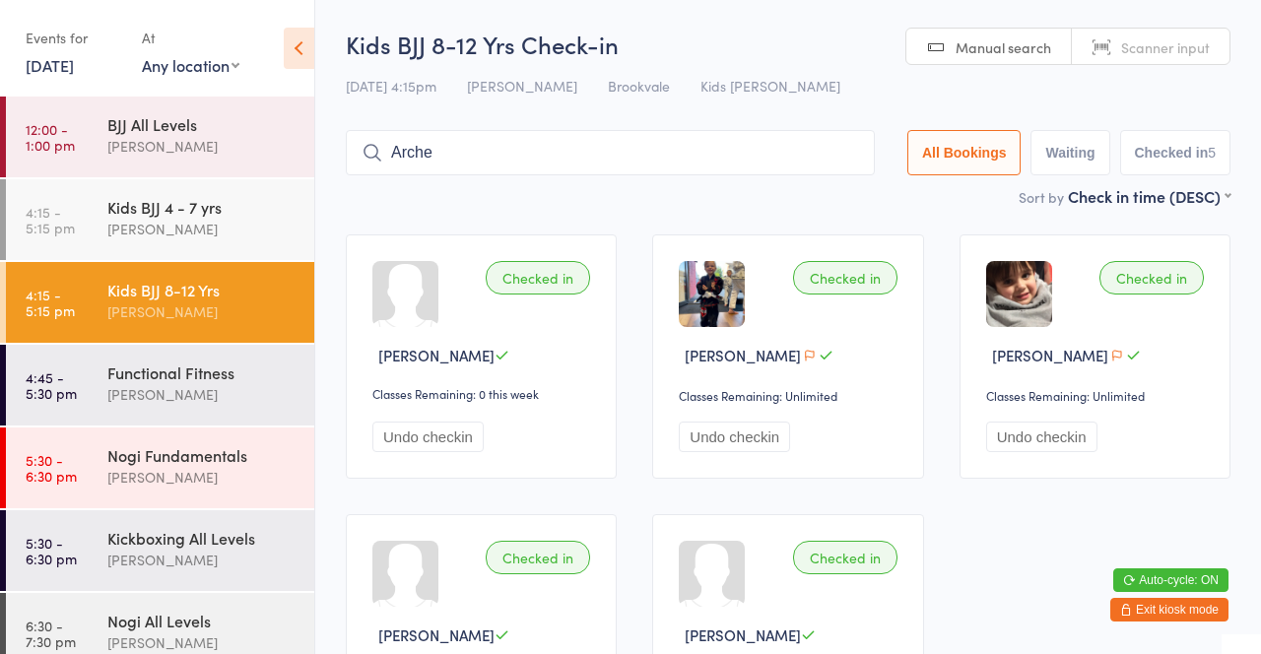
click at [494, 160] on input "Arche" at bounding box center [610, 152] width 529 height 45
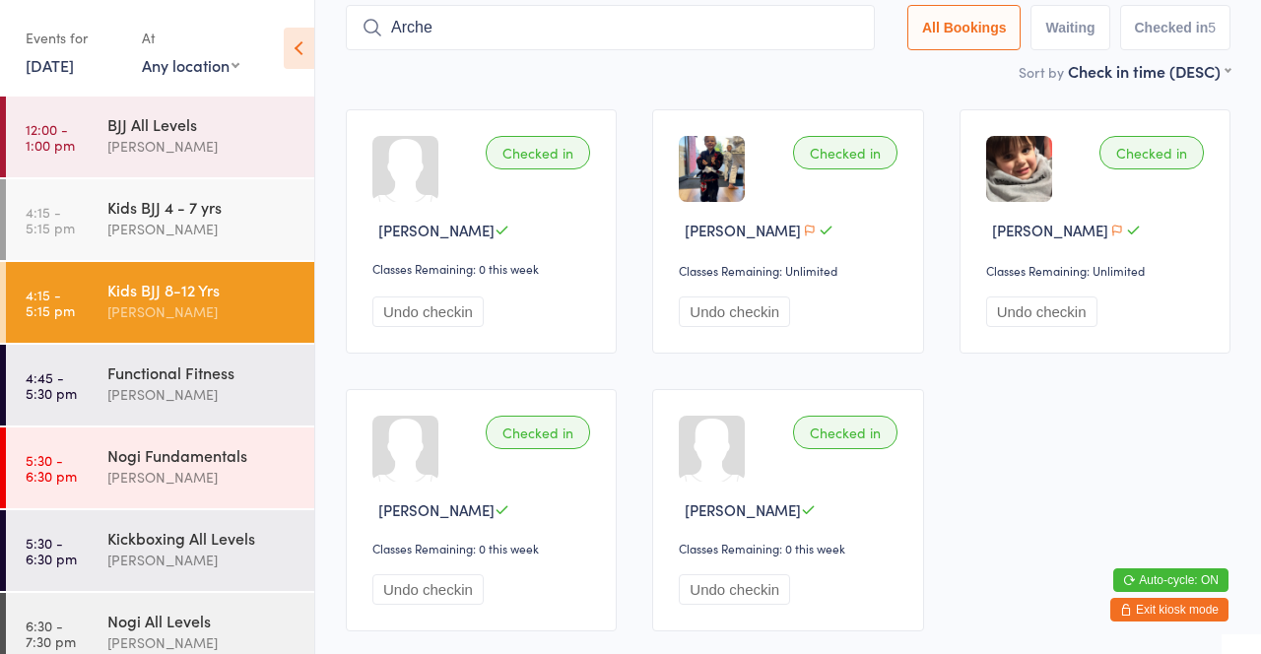
scroll to position [130, 0]
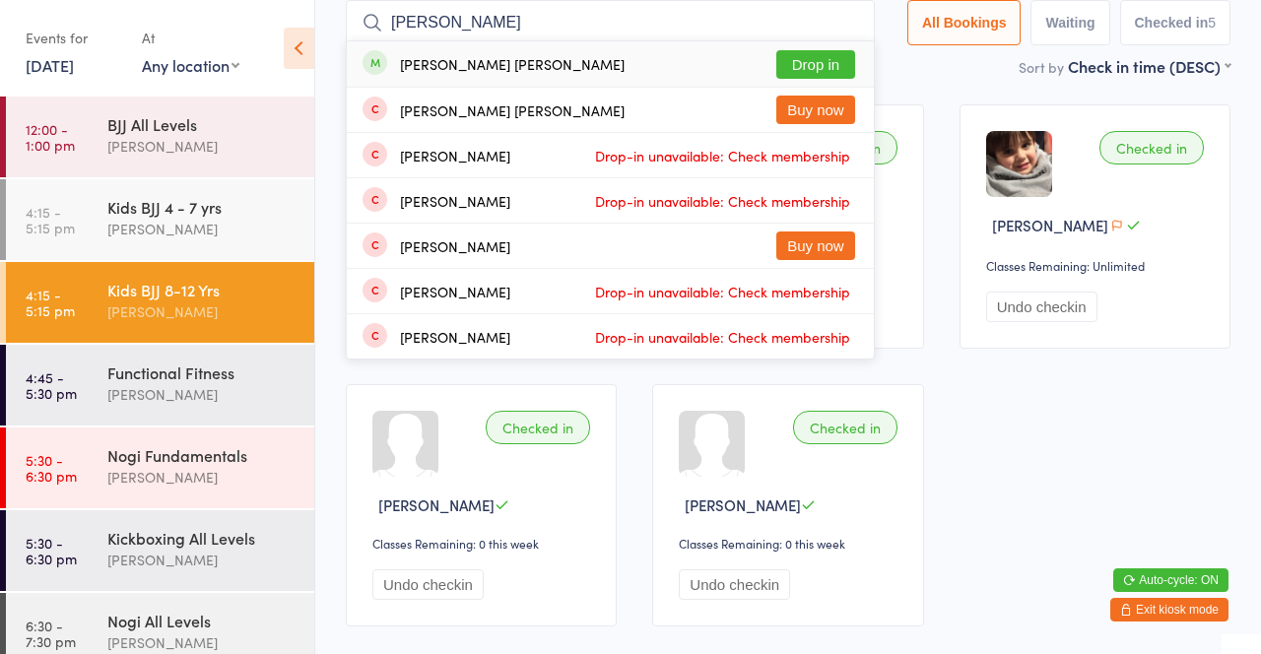
type input "[PERSON_NAME]"
click at [820, 67] on button "Drop in" at bounding box center [815, 64] width 79 height 29
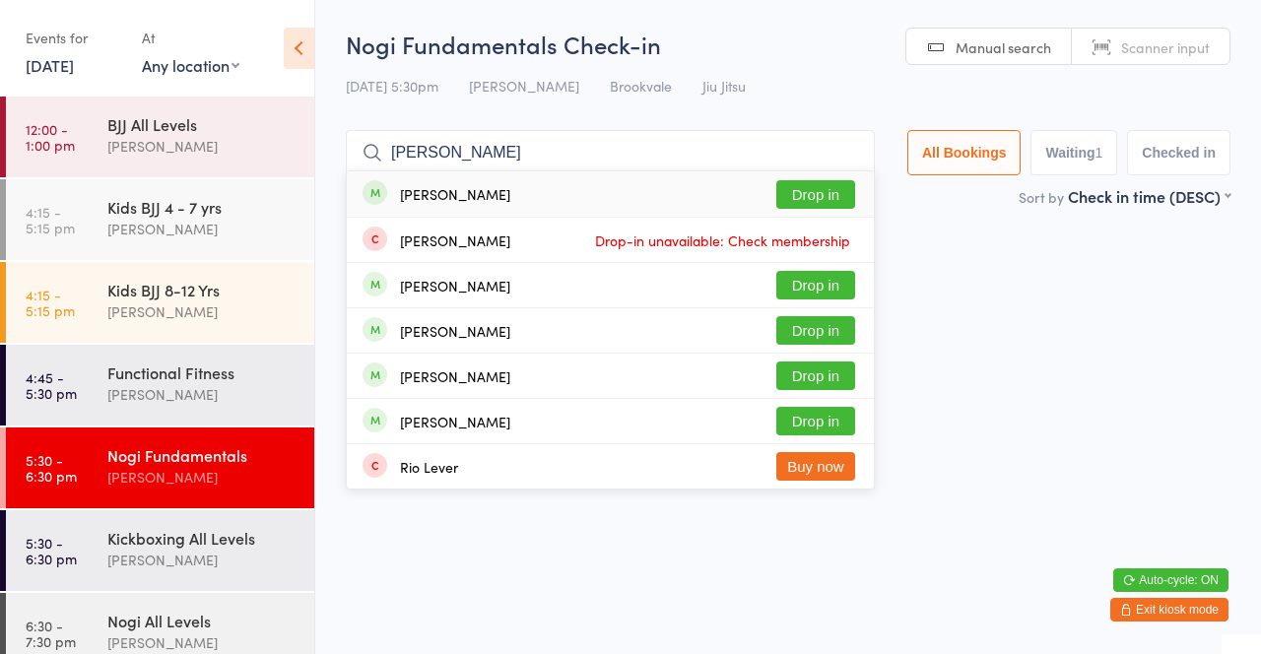
type input "[PERSON_NAME]"
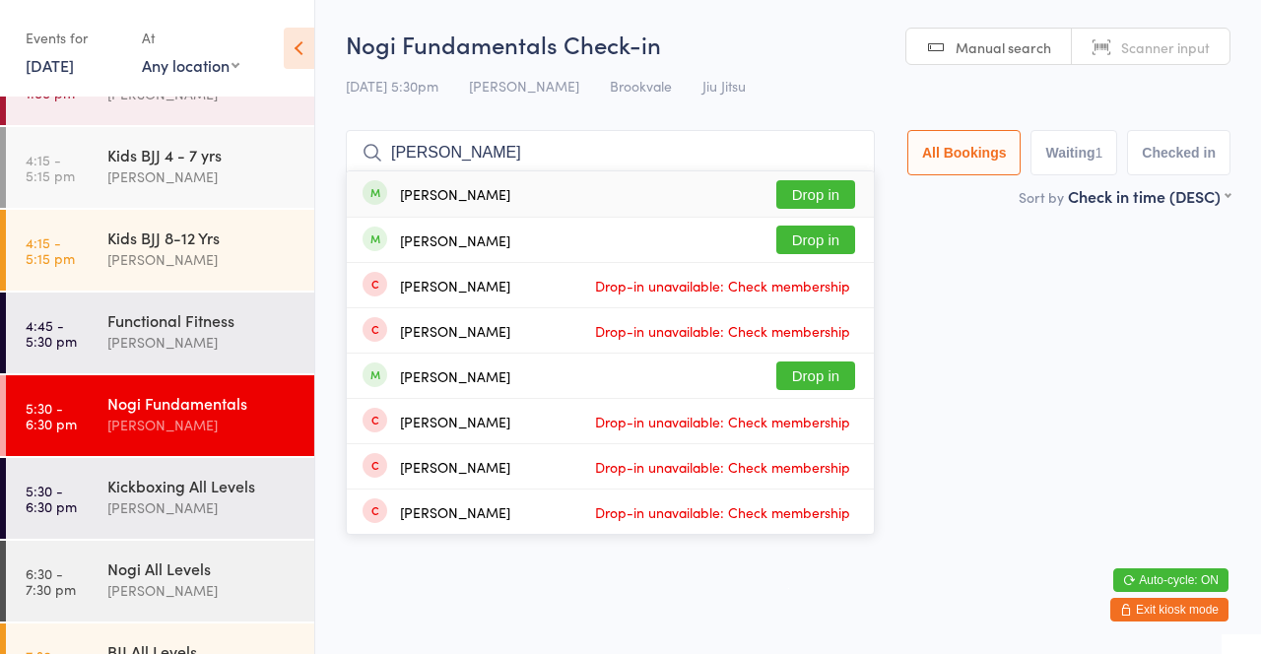
scroll to position [104, 0]
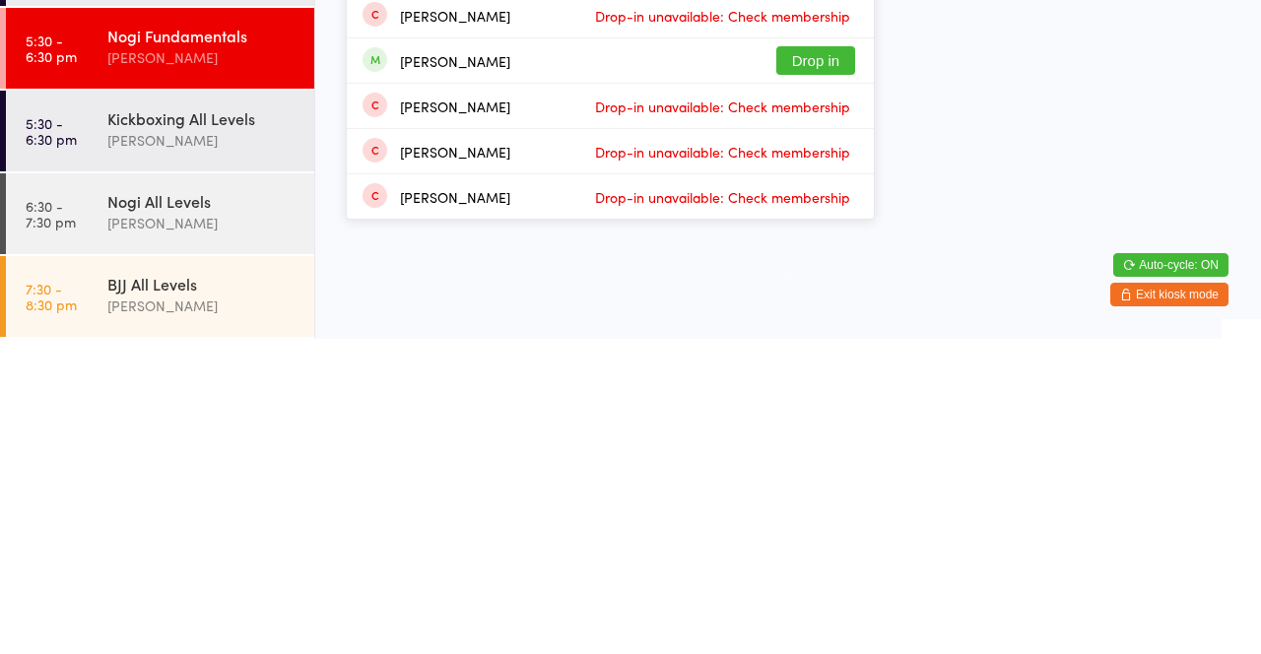
click at [213, 452] on div "[PERSON_NAME]" at bounding box center [202, 455] width 190 height 23
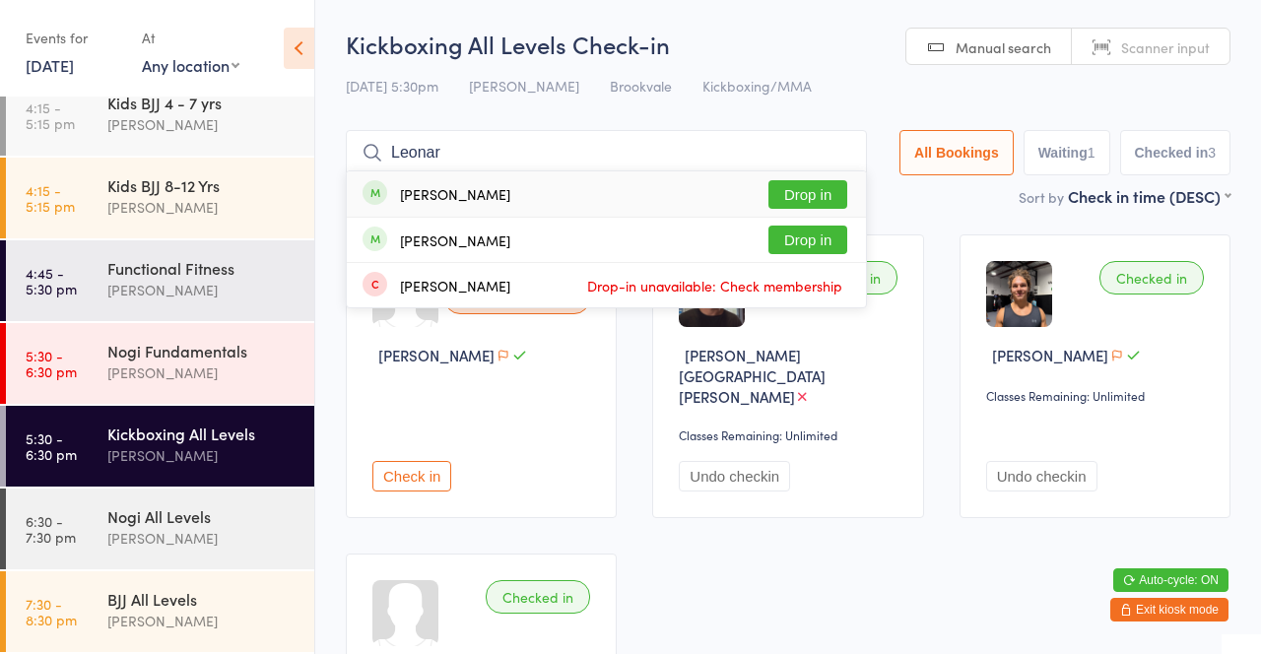
type input "Leonar"
click at [820, 201] on button "Drop in" at bounding box center [807, 194] width 79 height 29
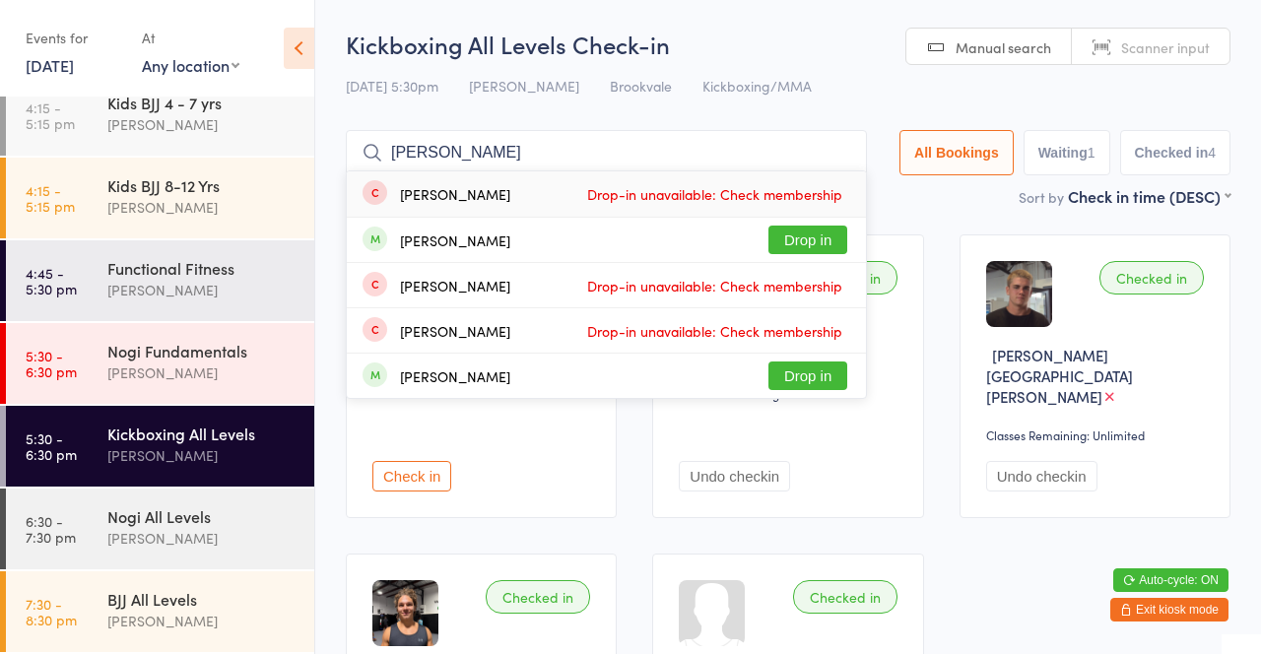
type input "[PERSON_NAME]"
click at [820, 235] on button "Drop in" at bounding box center [807, 240] width 79 height 29
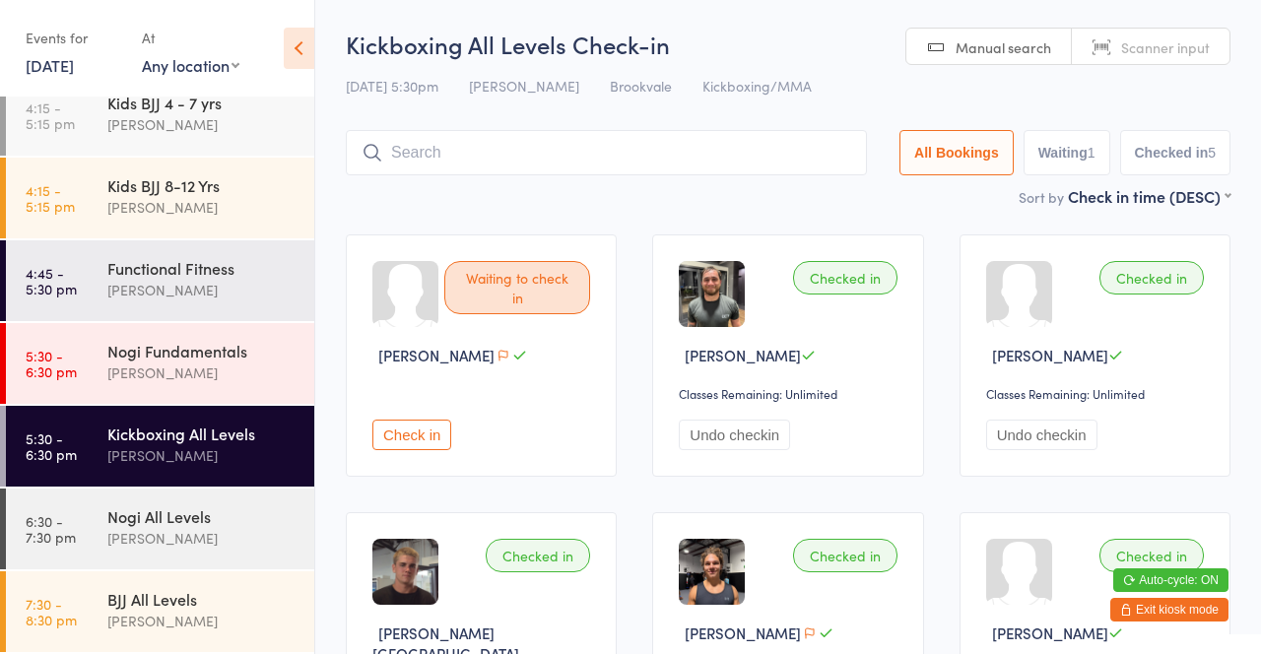
type input ","
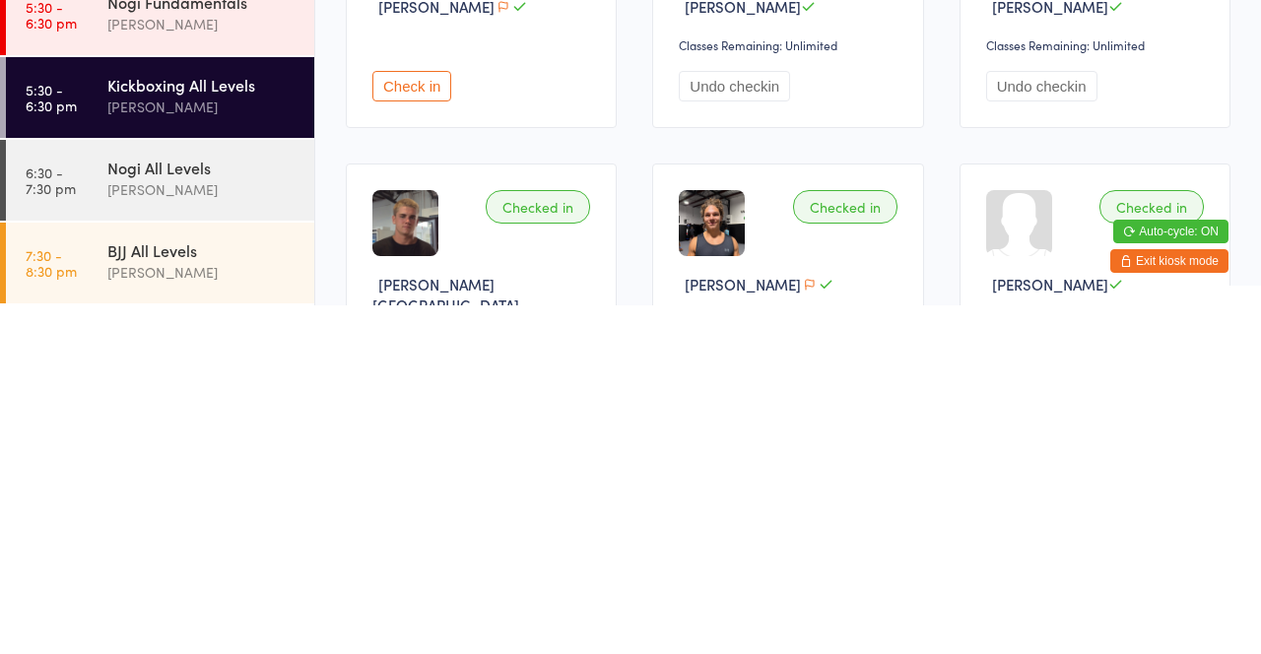
click at [247, 529] on div "[PERSON_NAME]" at bounding box center [202, 538] width 190 height 23
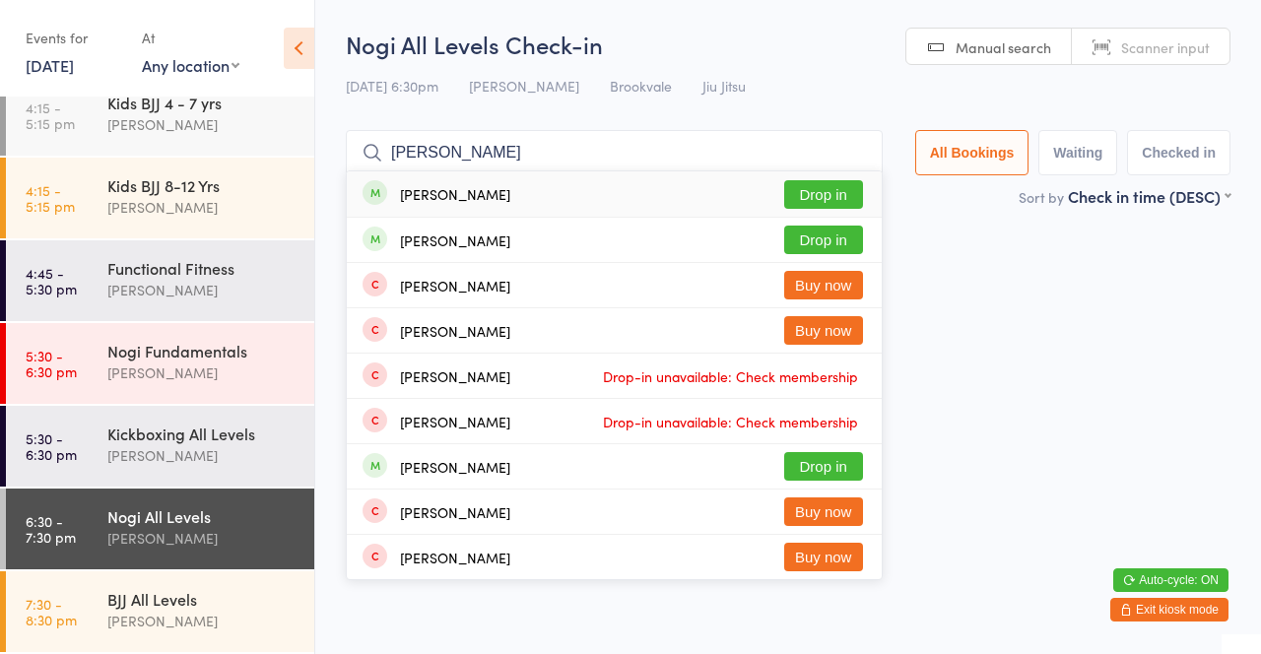
type input "[PERSON_NAME]"
click at [840, 243] on button "Drop in" at bounding box center [823, 240] width 79 height 29
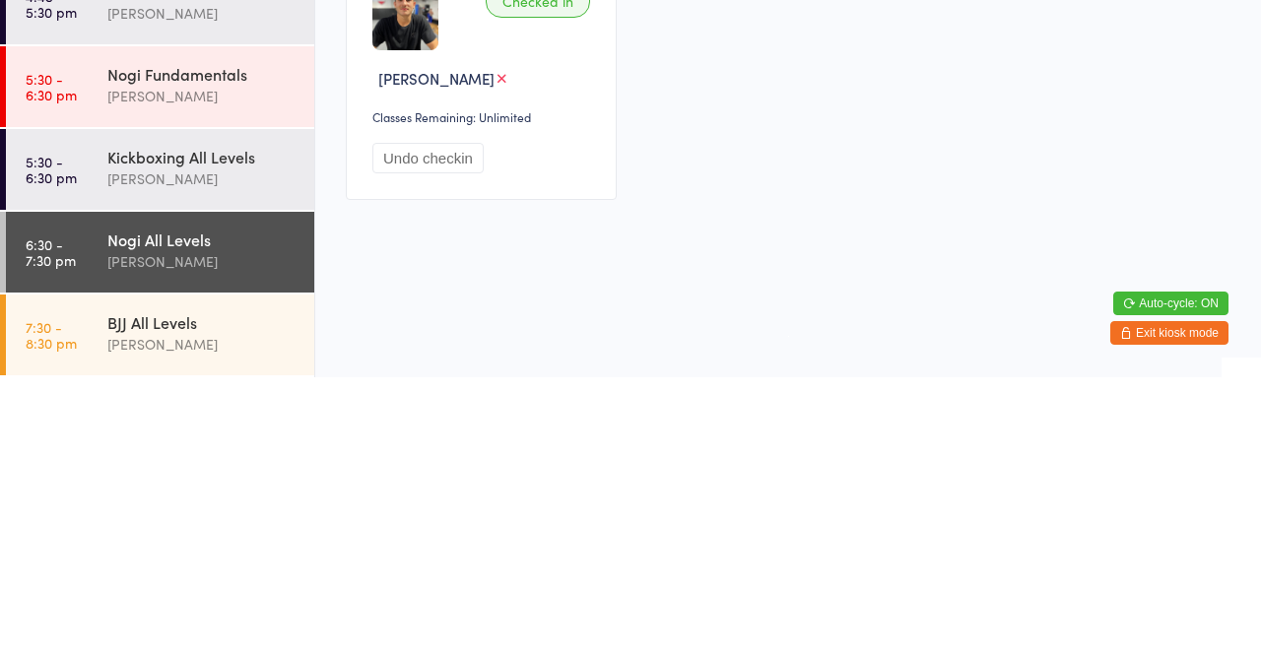
click at [245, 463] on div "[PERSON_NAME]" at bounding box center [202, 455] width 190 height 23
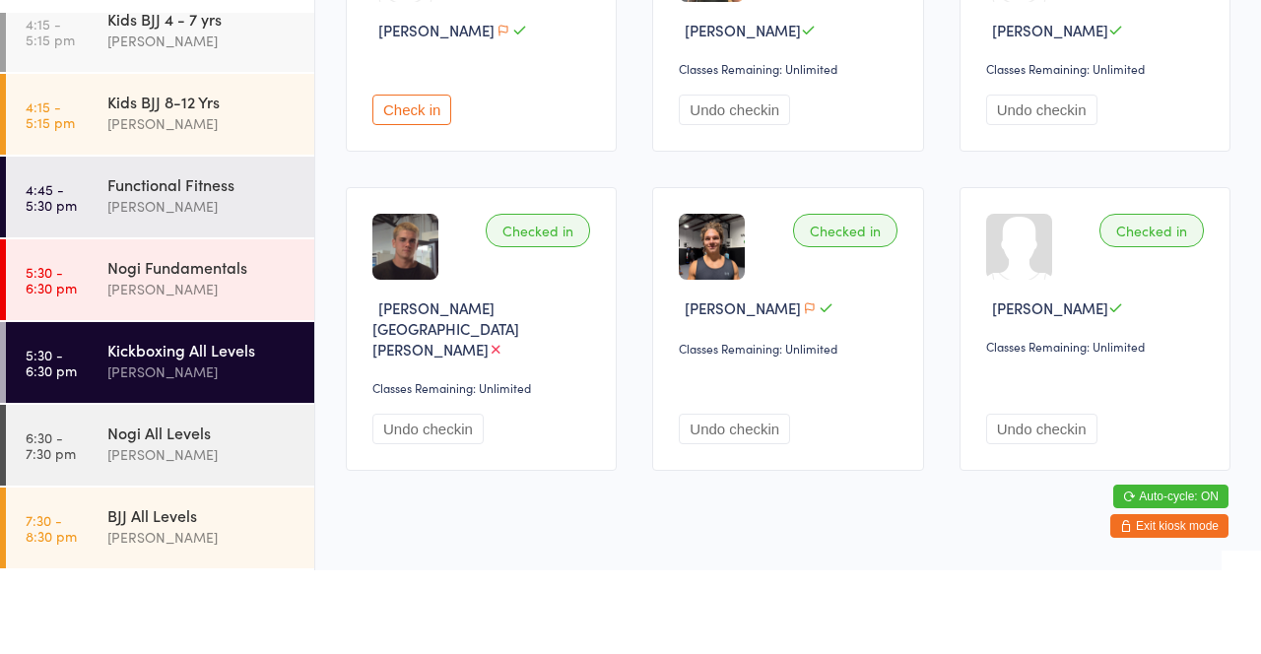
scroll to position [144, 0]
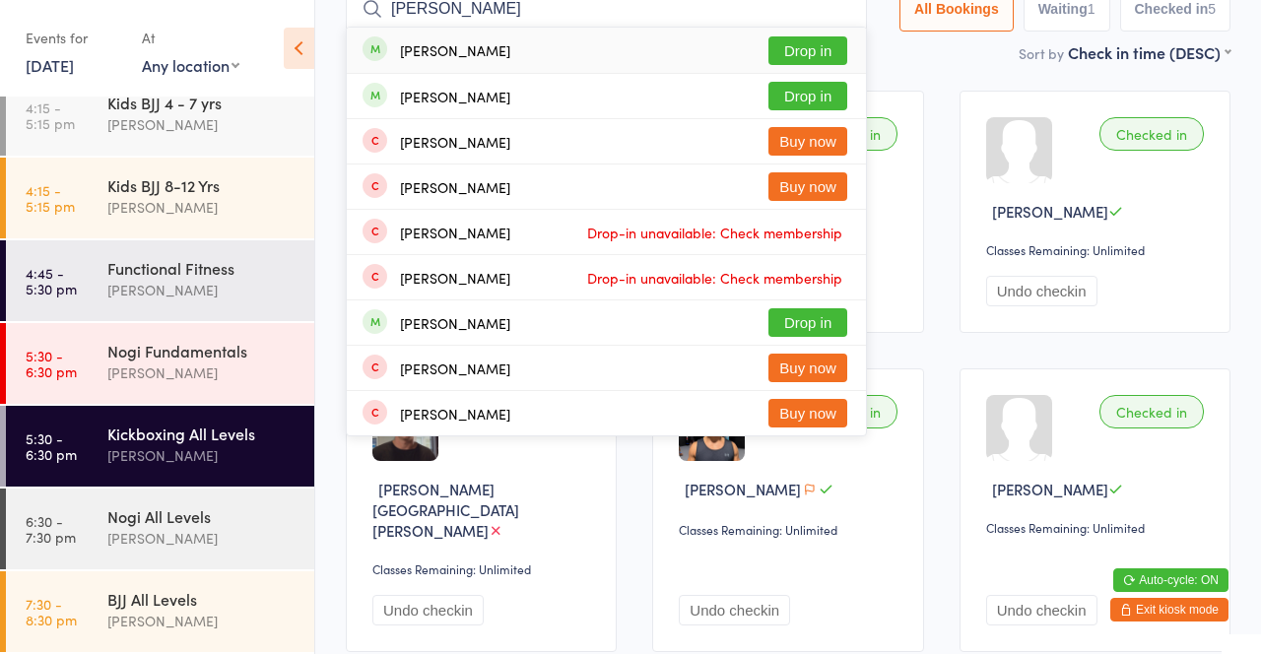
type input "[PERSON_NAME]"
click at [815, 106] on button "Drop in" at bounding box center [807, 96] width 79 height 29
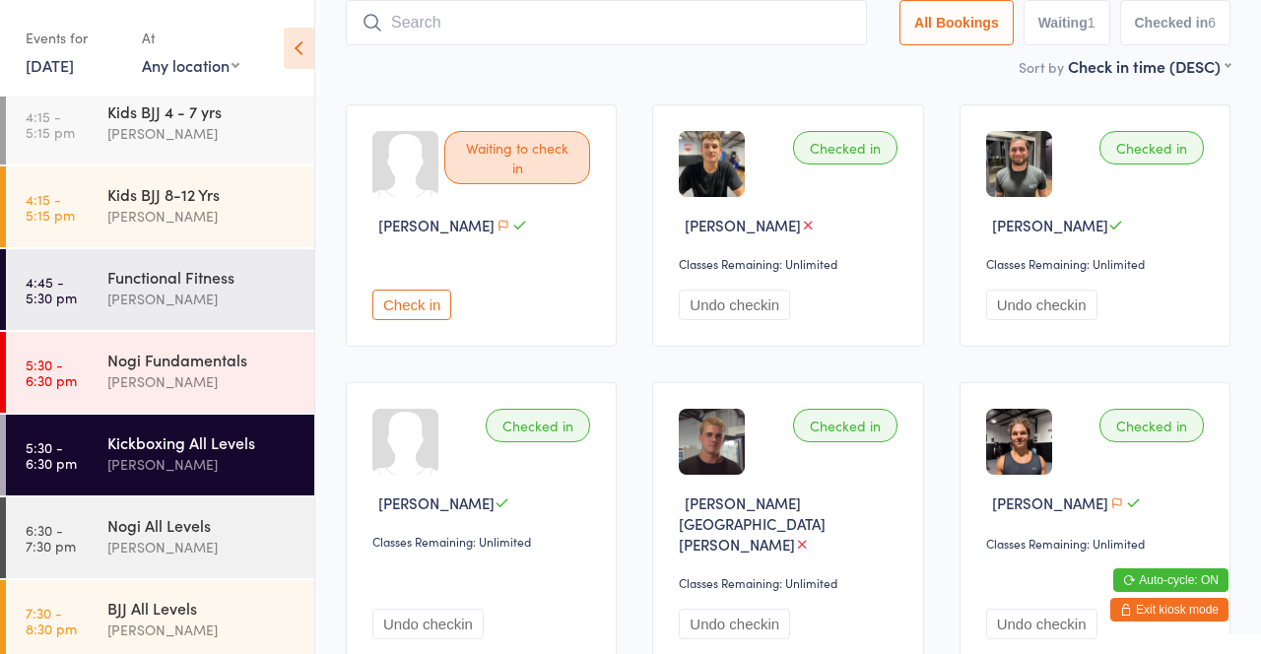
scroll to position [104, 0]
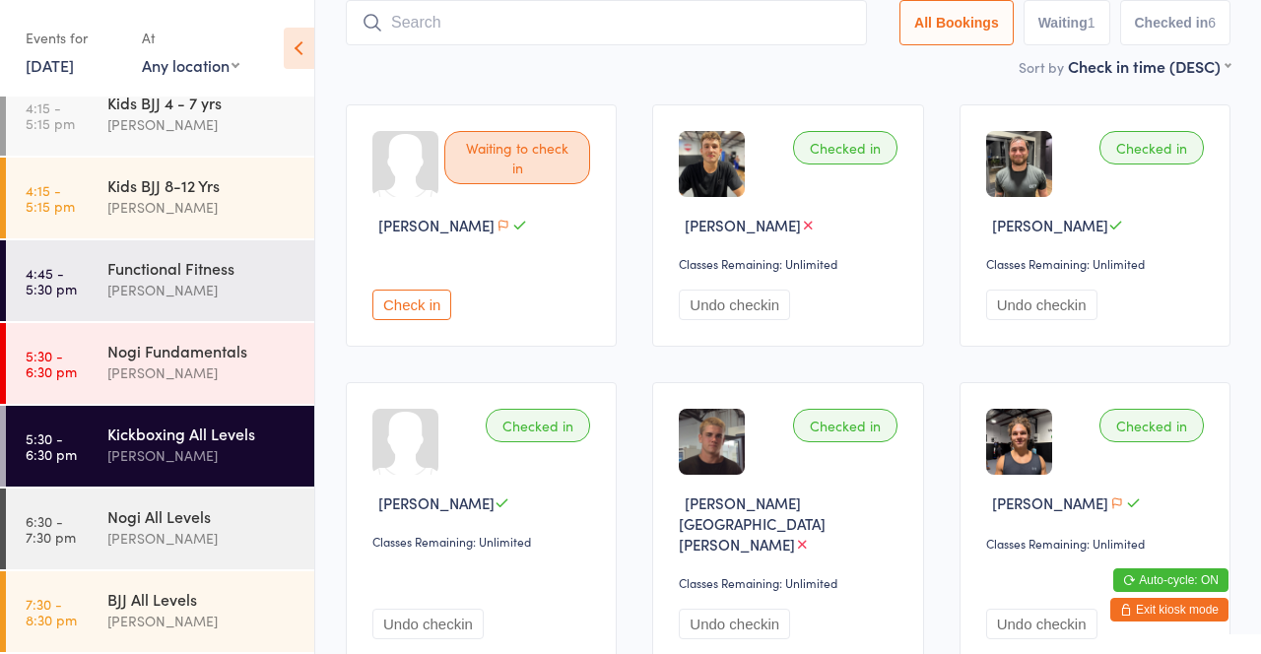
click at [212, 200] on div "[PERSON_NAME]" at bounding box center [202, 207] width 190 height 23
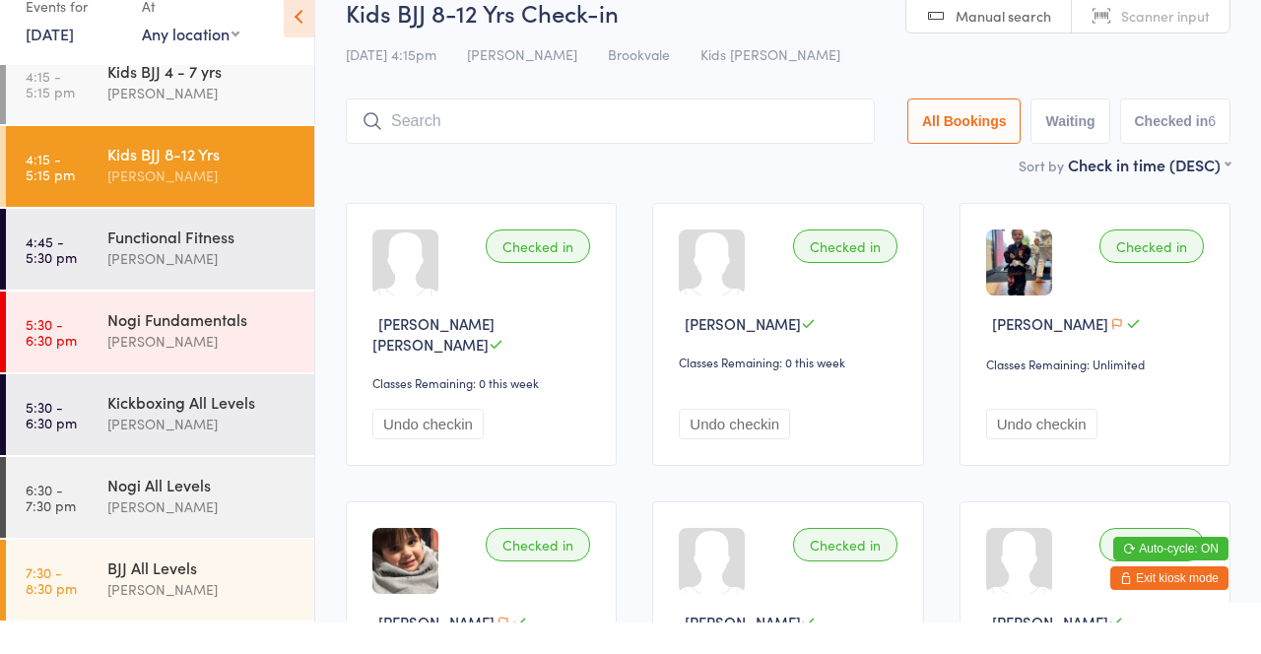
click at [273, 130] on div "[PERSON_NAME]" at bounding box center [202, 124] width 190 height 23
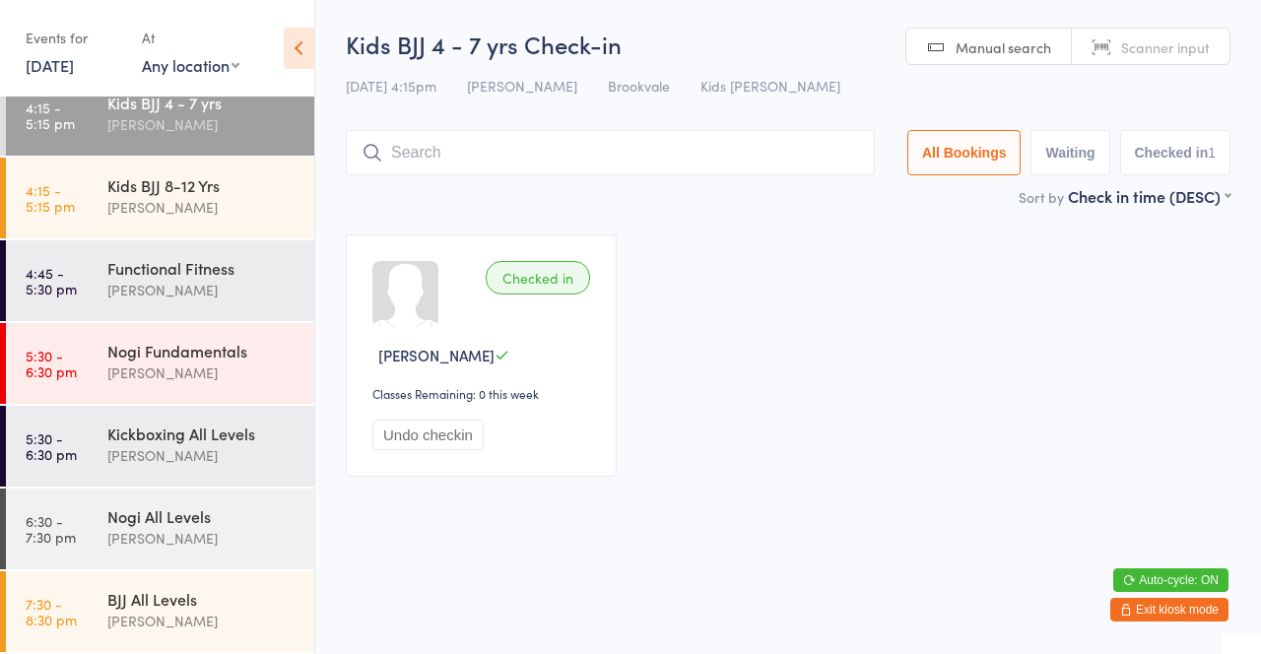
click at [242, 209] on div "[PERSON_NAME]" at bounding box center [202, 207] width 190 height 23
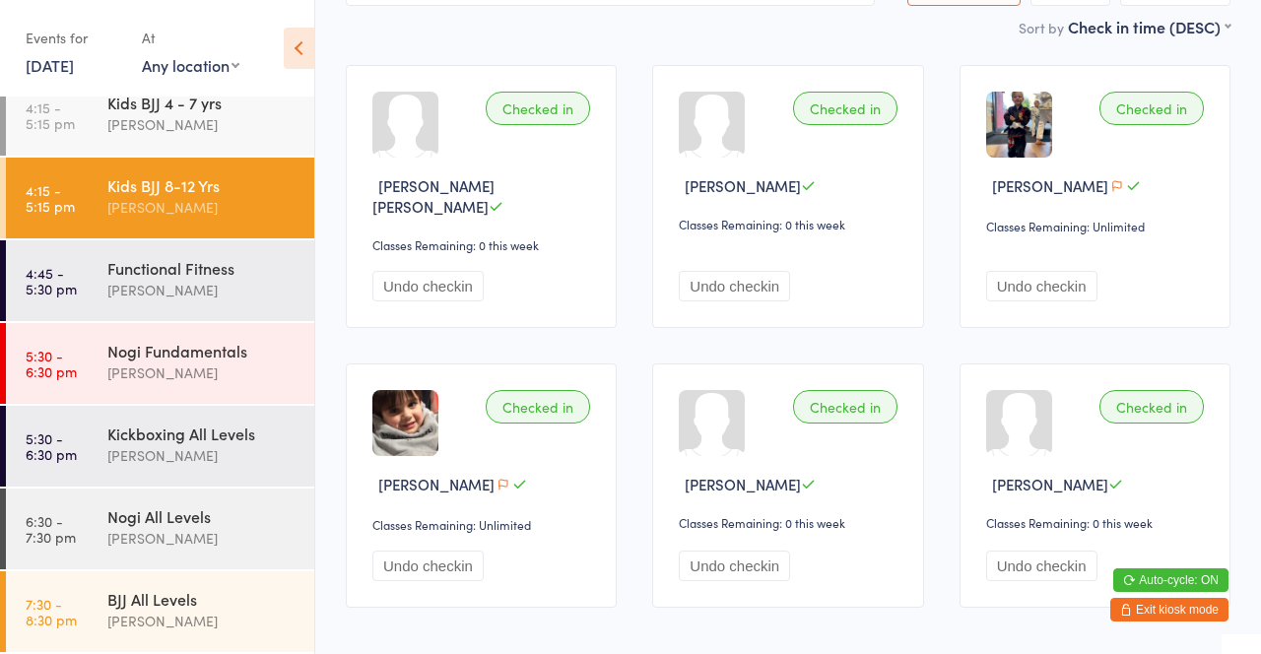
scroll to position [167, 0]
click at [262, 140] on div "Kids BJJ 4 - 7 yrs [PERSON_NAME]" at bounding box center [210, 114] width 207 height 78
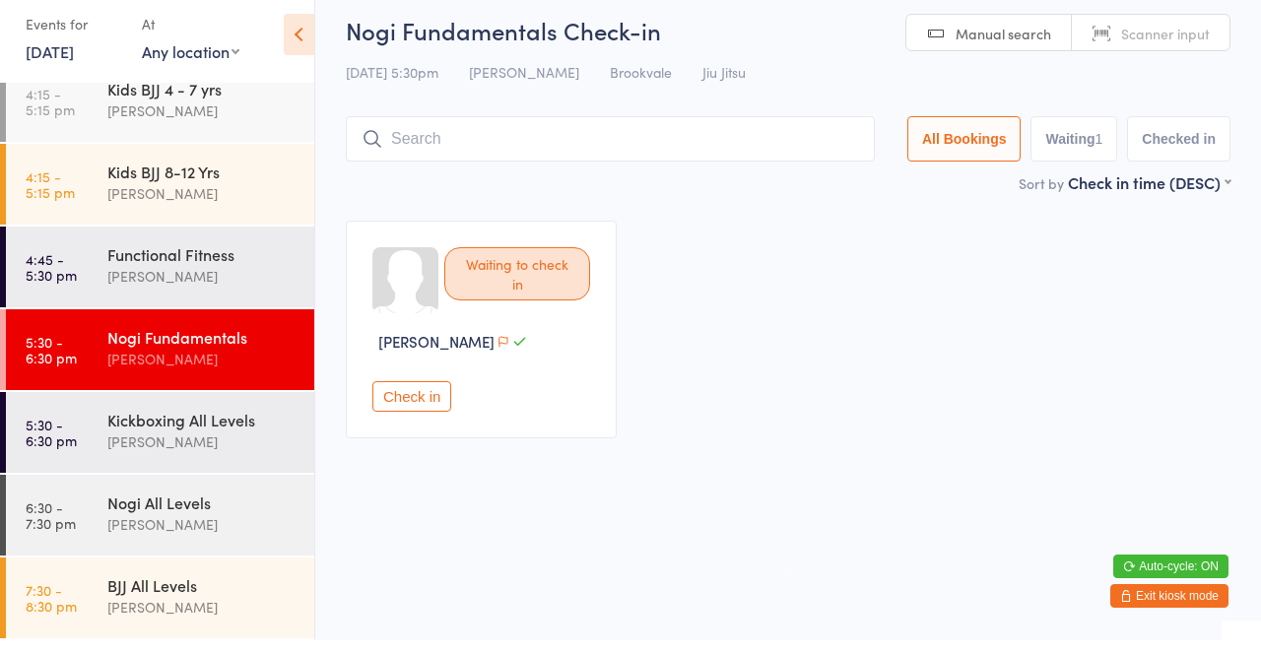
click at [229, 140] on div "Kids BJJ 4 - 7 yrs [PERSON_NAME]" at bounding box center [210, 114] width 207 height 78
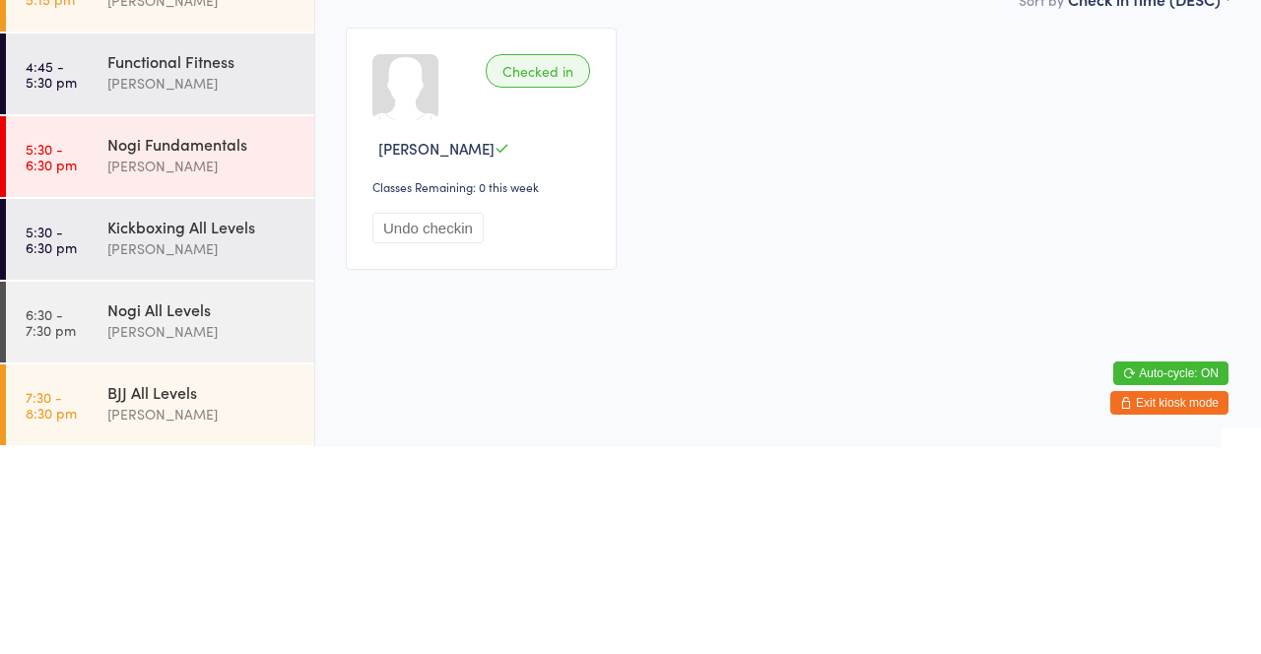
click at [218, 236] on link "4:15 - 5:15 pm Kids BJJ 8-12 Yrs [PERSON_NAME]" at bounding box center [160, 198] width 308 height 81
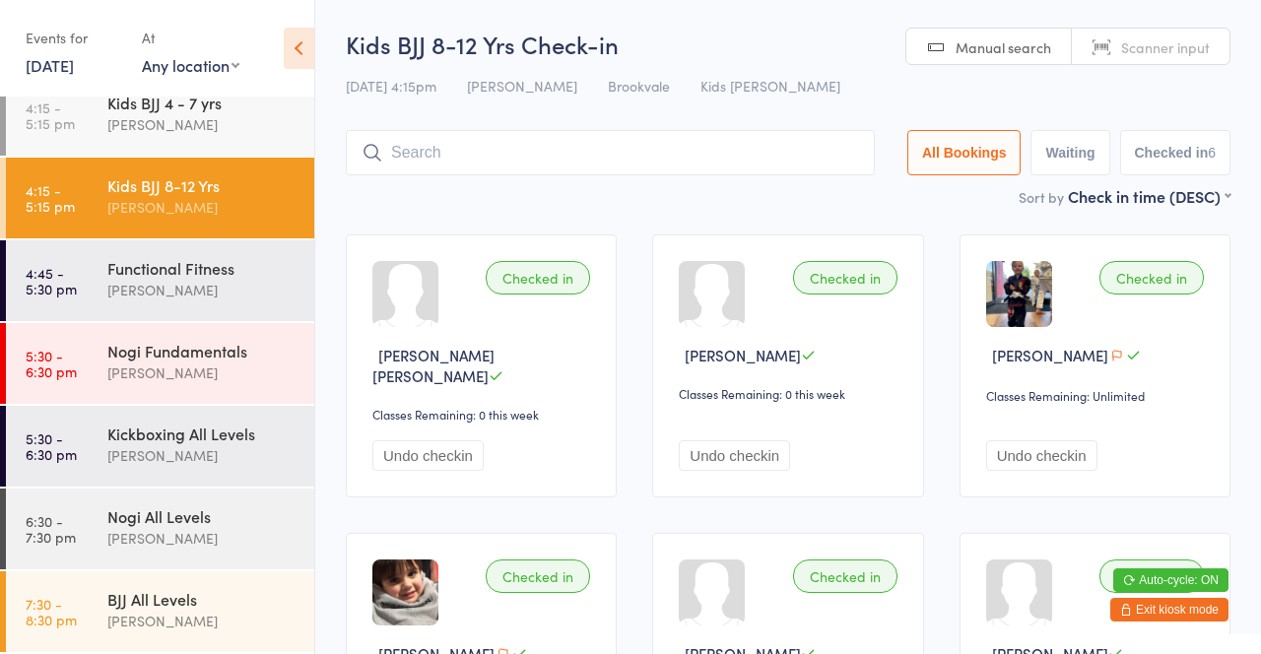
click at [629, 160] on input "search" at bounding box center [610, 152] width 529 height 45
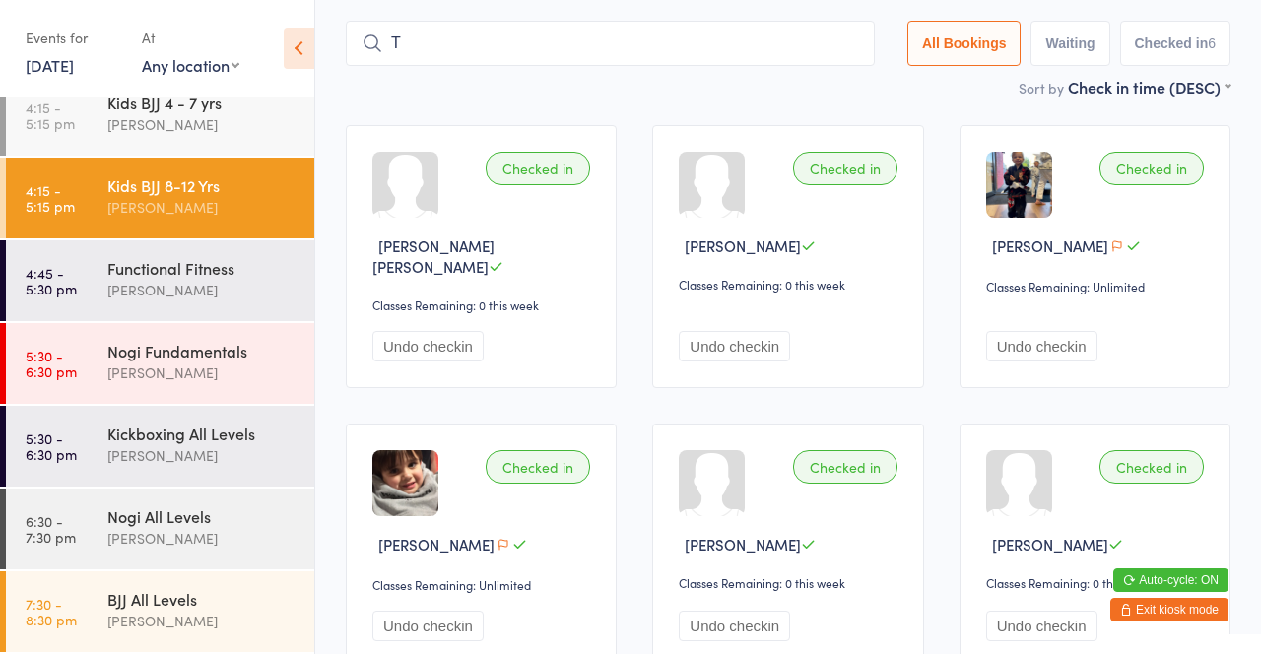
scroll to position [116, 0]
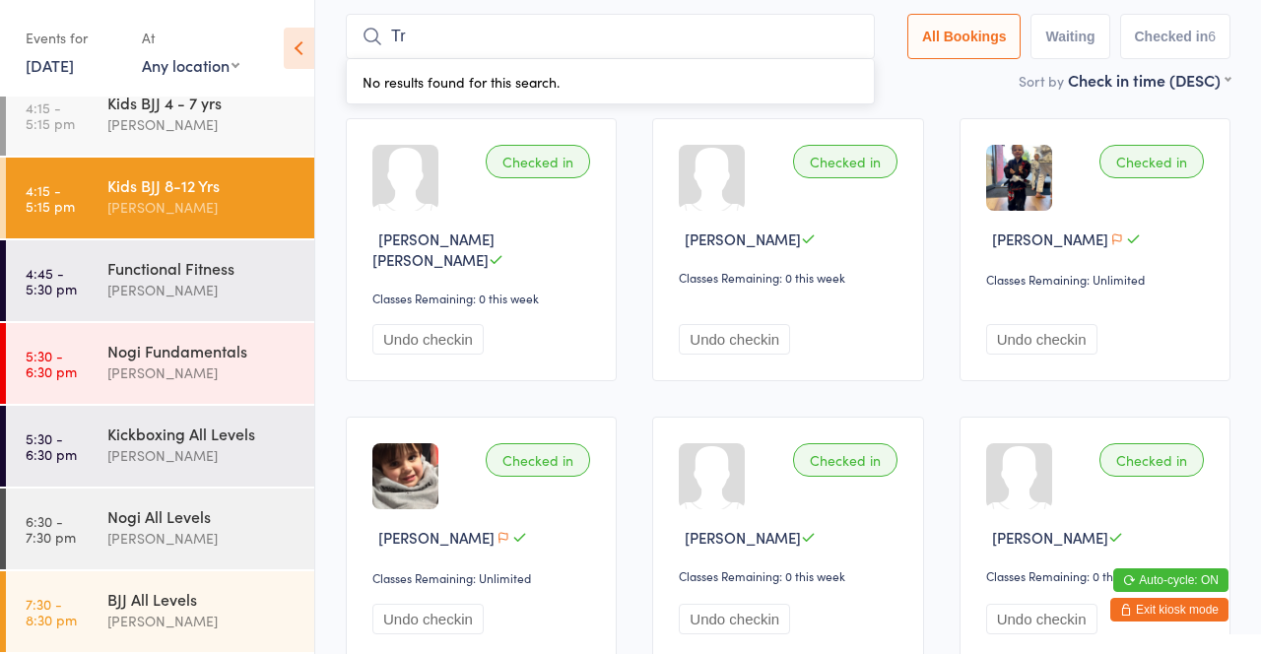
type input "Tri"
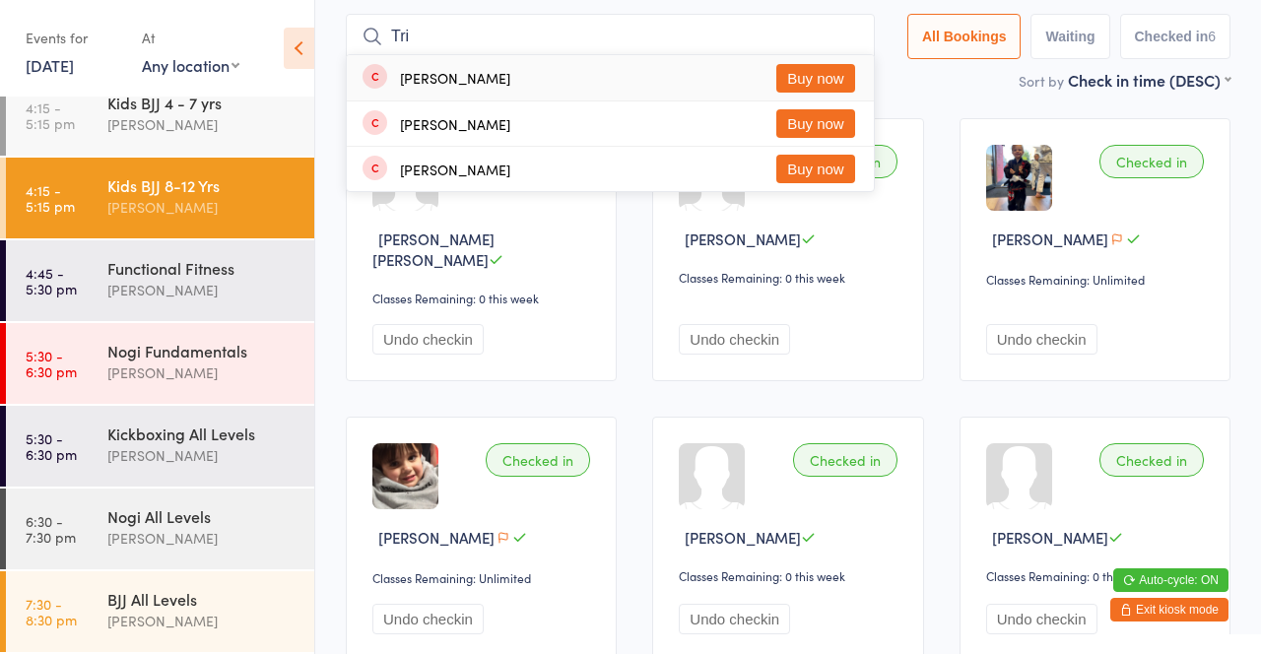
click at [855, 39] on input "Tri" at bounding box center [610, 36] width 529 height 45
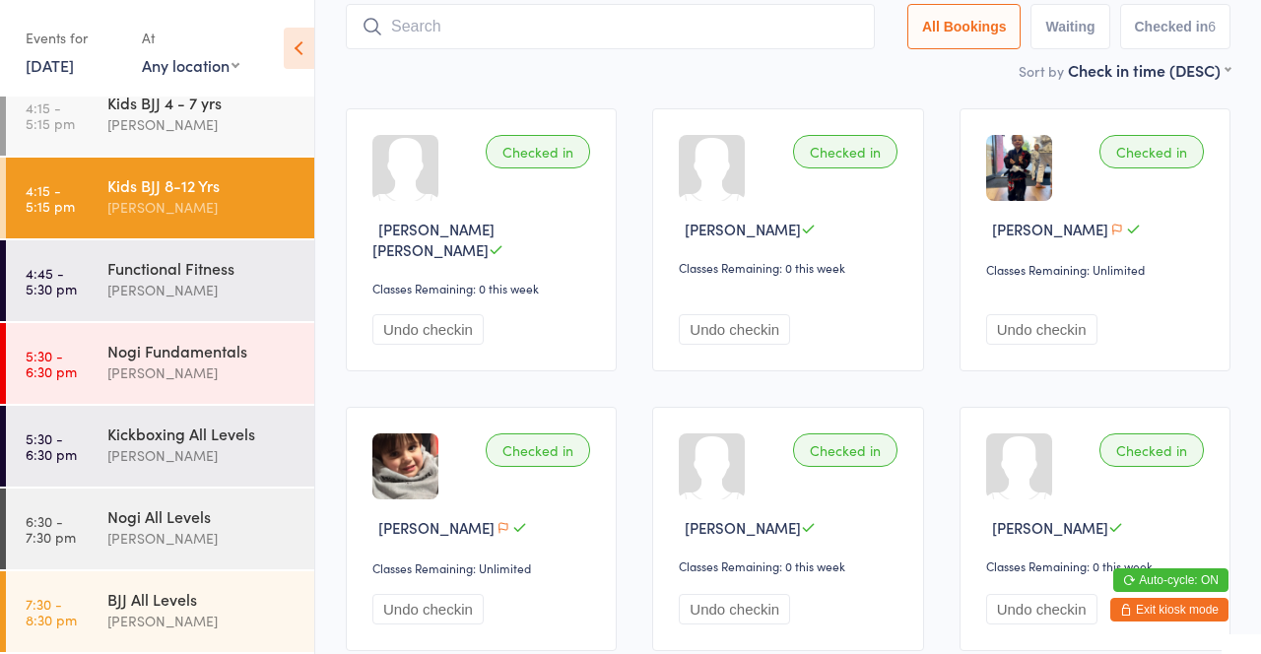
scroll to position [130, 0]
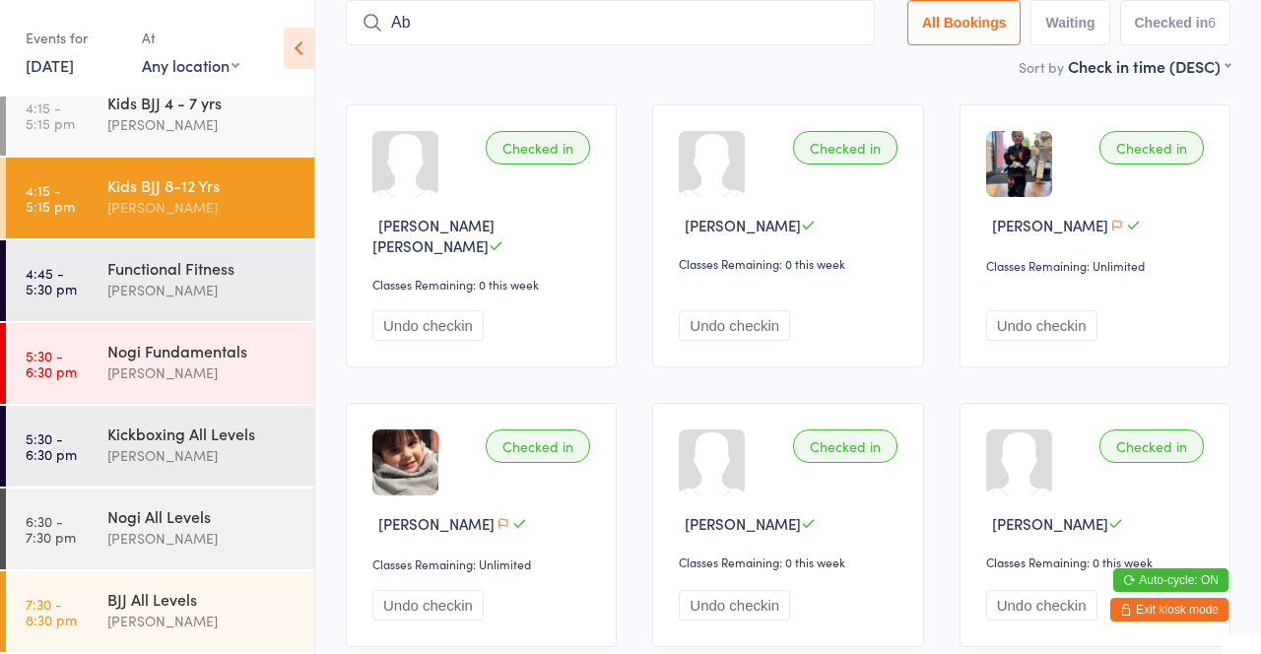
type input "[PERSON_NAME]"
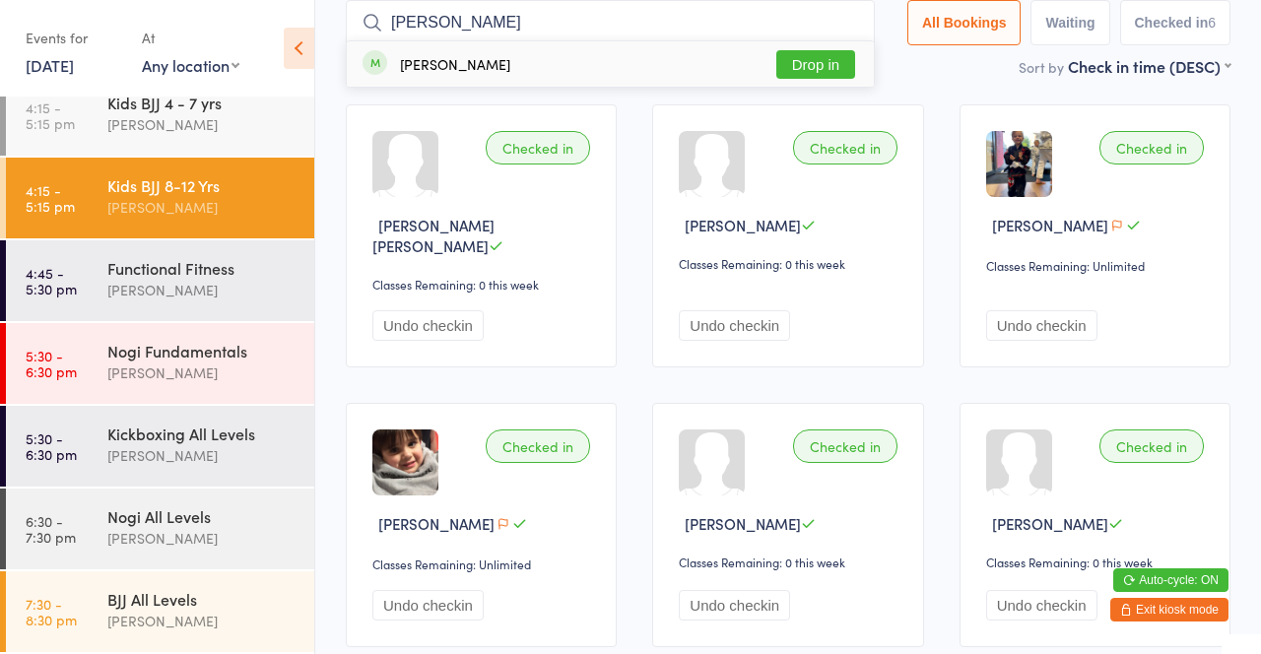
click at [230, 131] on div "[PERSON_NAME]" at bounding box center [202, 124] width 190 height 23
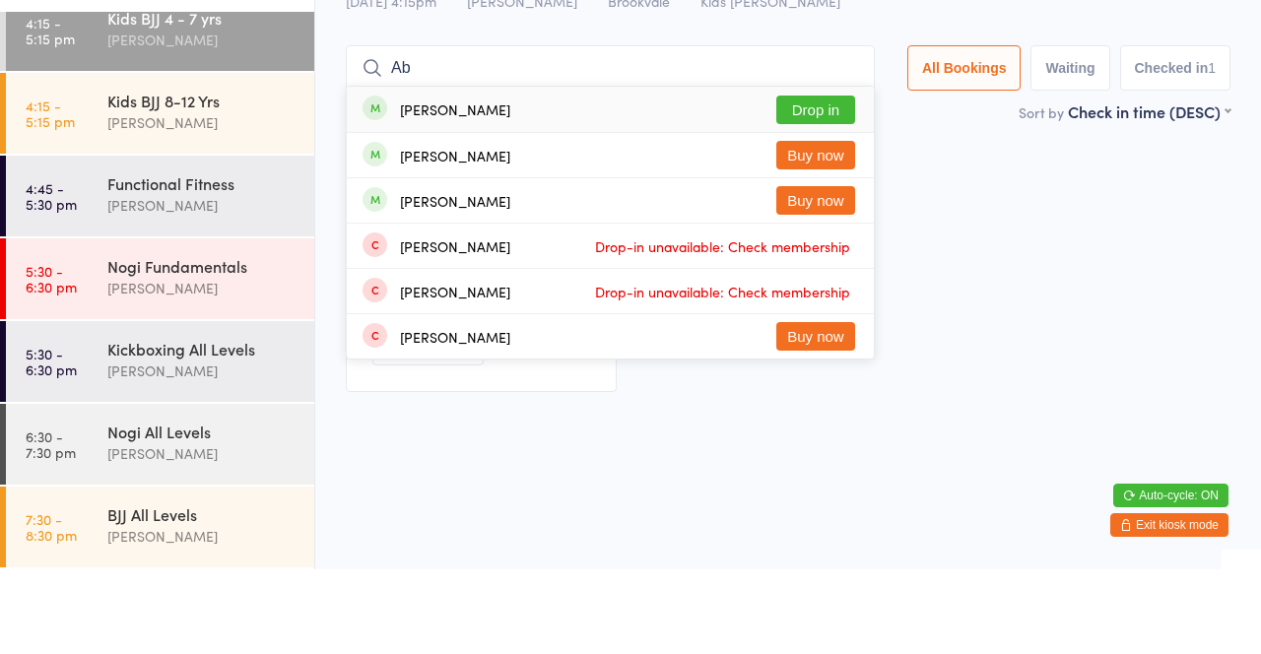
type input "Ab"
click at [828, 197] on button "Drop in" at bounding box center [815, 194] width 79 height 29
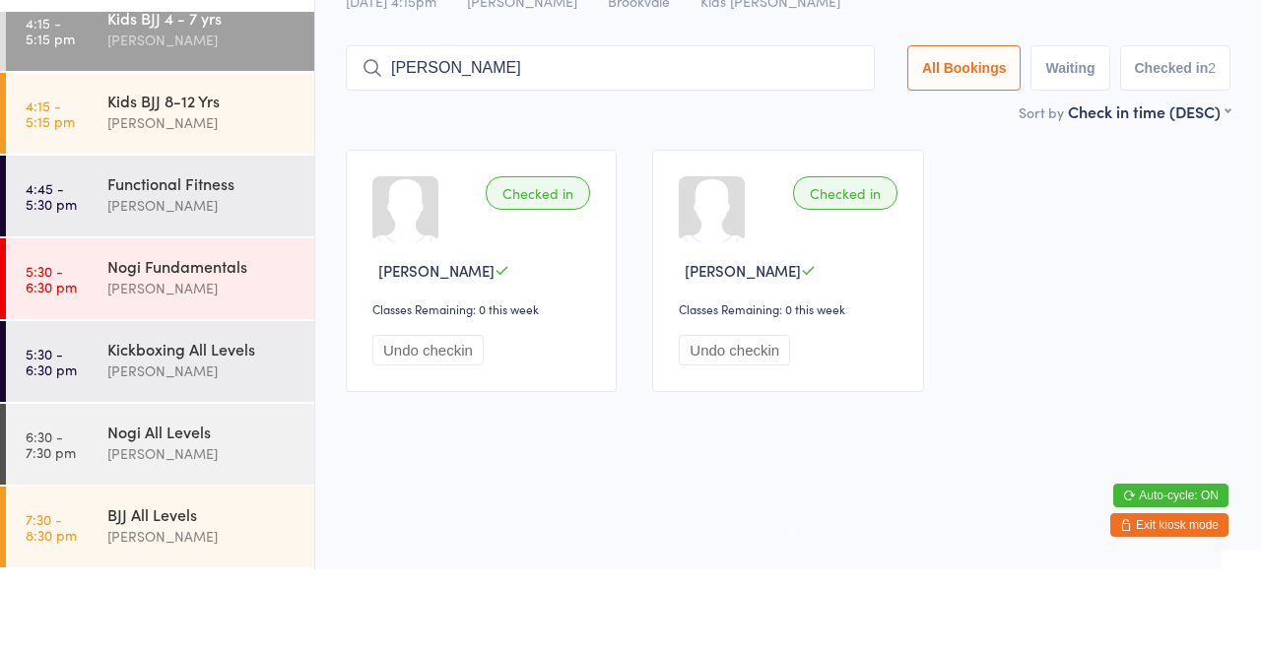
type input "[PERSON_NAME]"
